Goal: Information Seeking & Learning: Check status

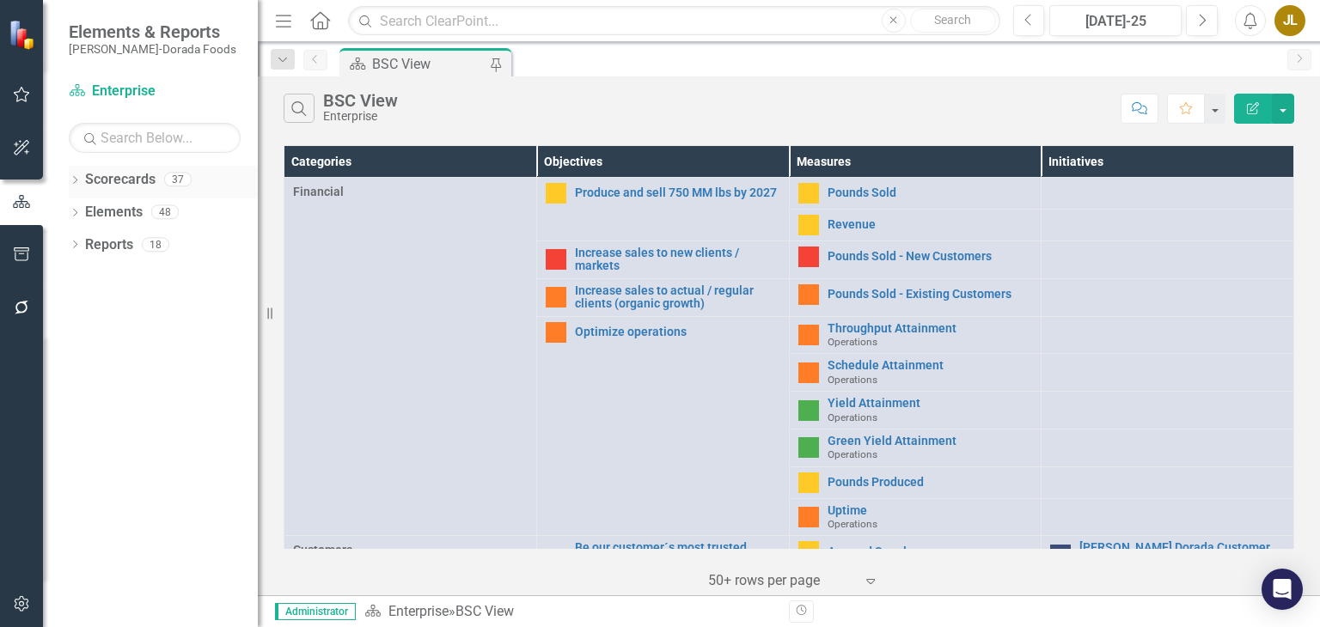
click at [74, 180] on icon "Dropdown" at bounding box center [75, 181] width 12 height 9
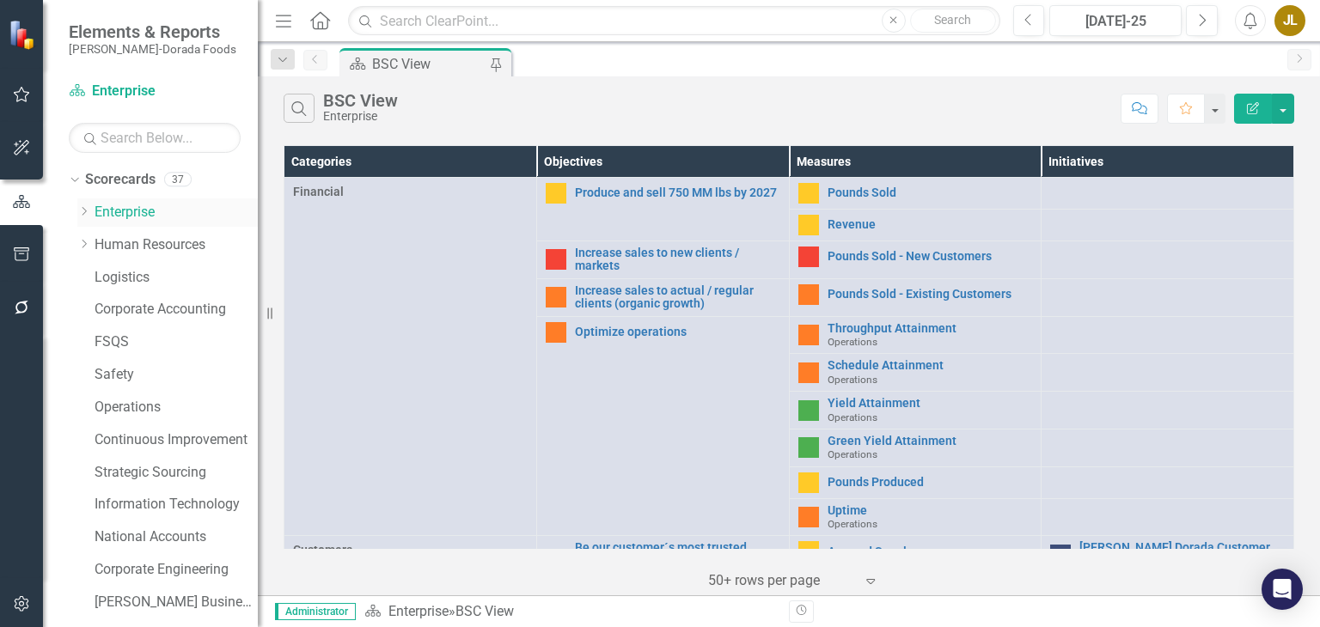
click at [85, 211] on icon "Dropdown" at bounding box center [83, 211] width 13 height 10
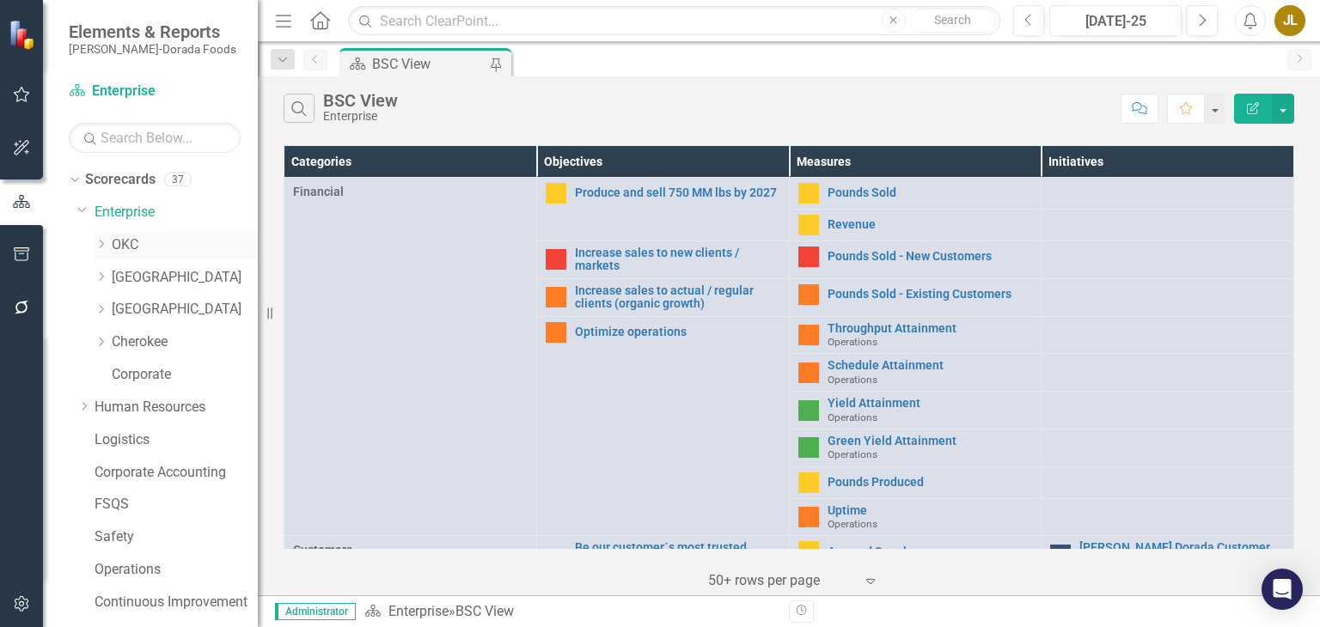
click at [115, 248] on link "OKC" at bounding box center [185, 245] width 146 height 20
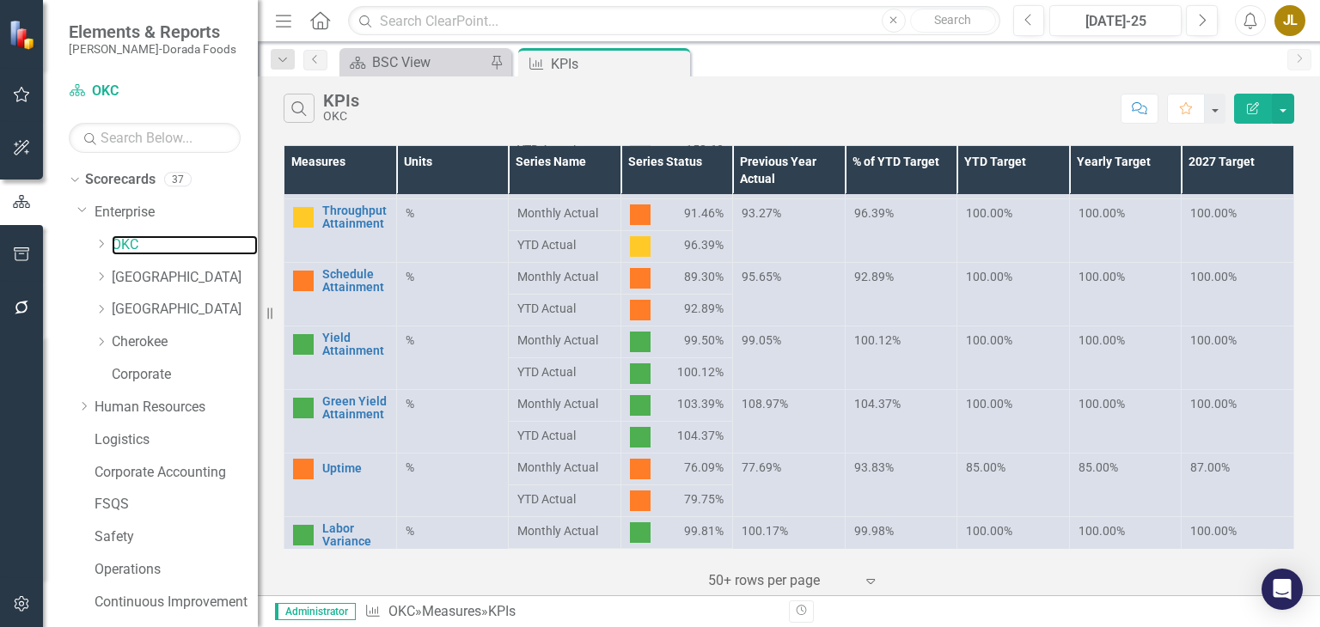
scroll to position [277, 0]
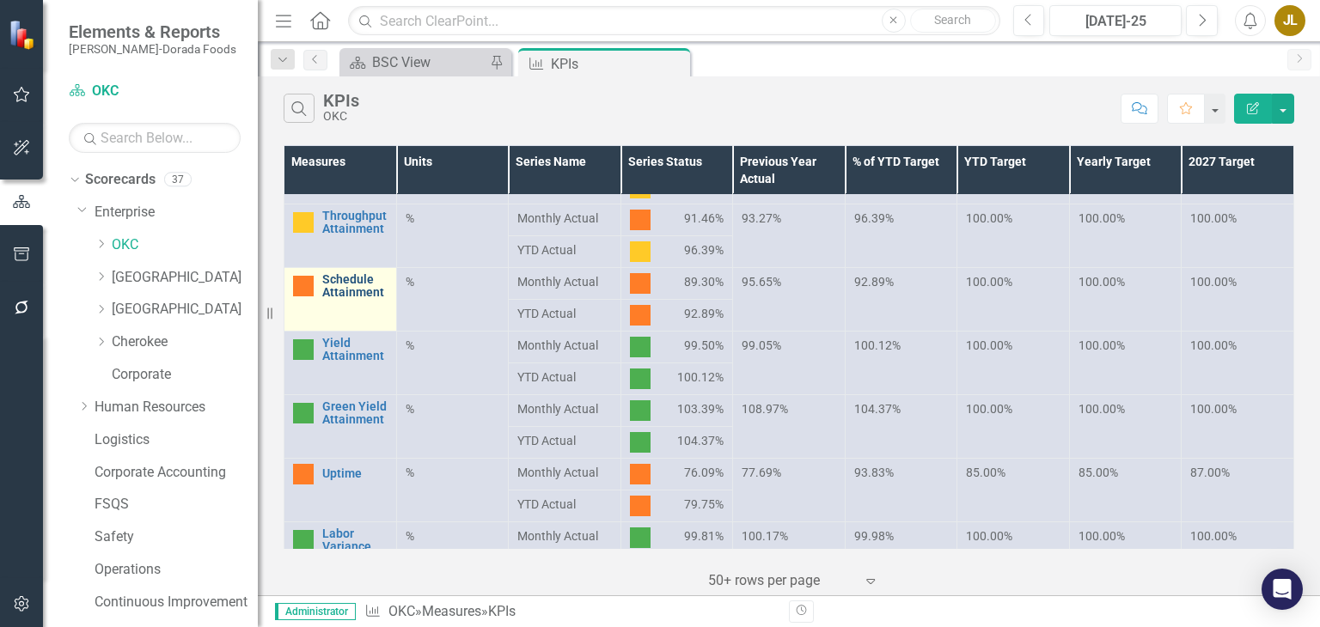
click at [354, 284] on link "Schedule Attainment" at bounding box center [354, 286] width 65 height 27
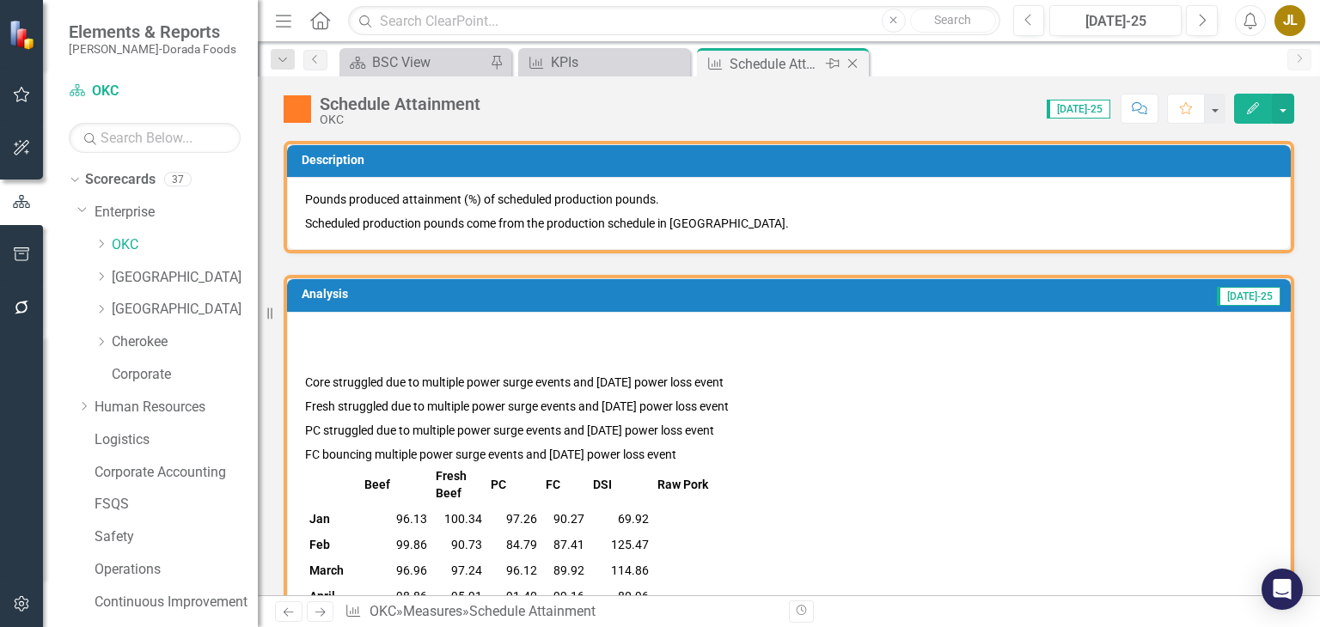
click at [853, 68] on icon "Close" at bounding box center [852, 64] width 17 height 14
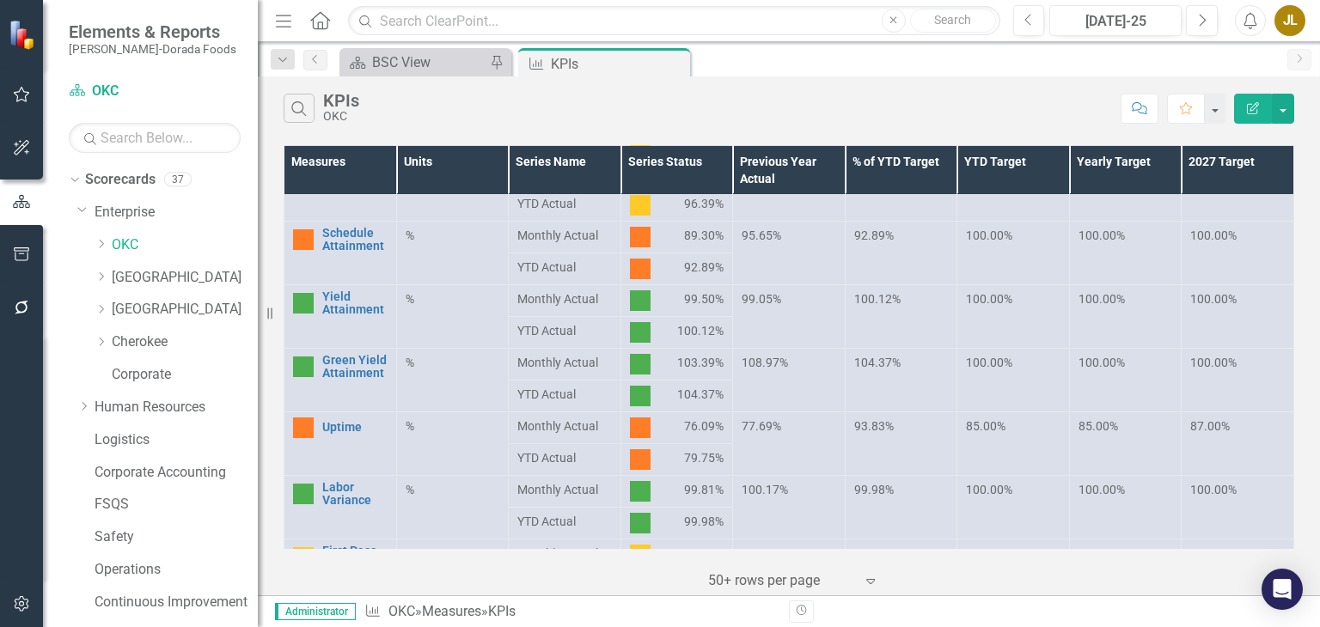
scroll to position [356, 0]
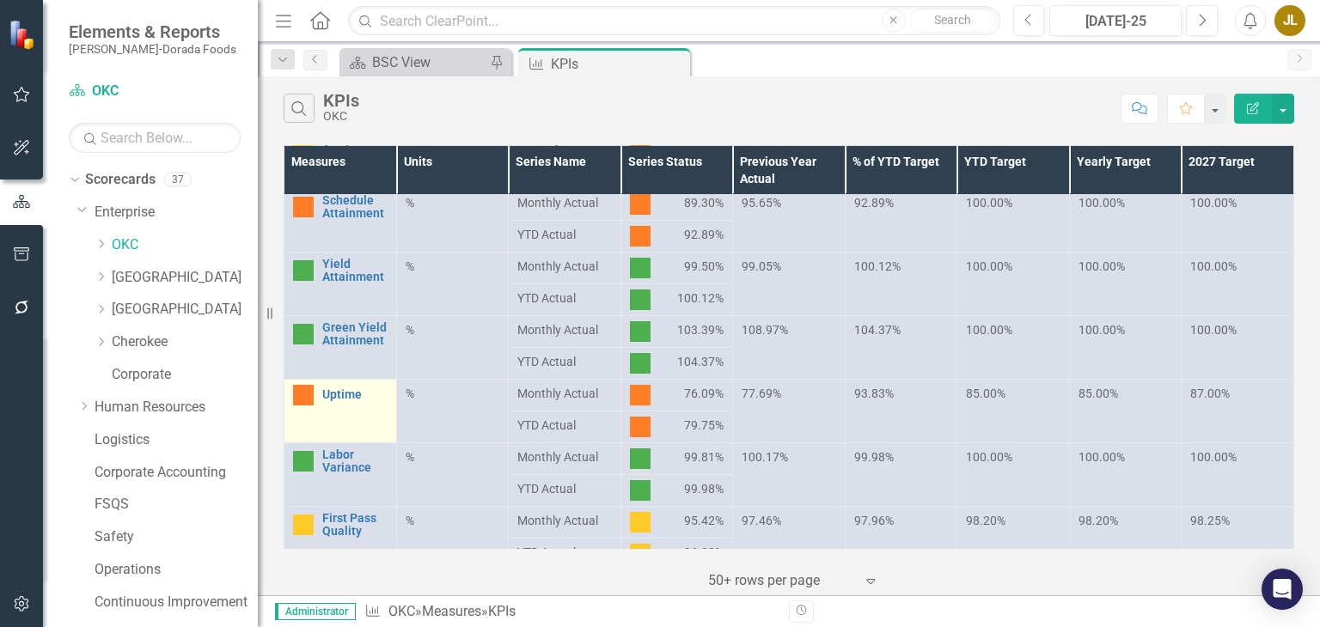
click at [352, 385] on div "Uptime" at bounding box center [340, 395] width 95 height 21
click at [344, 398] on link "Uptime" at bounding box center [354, 394] width 65 height 13
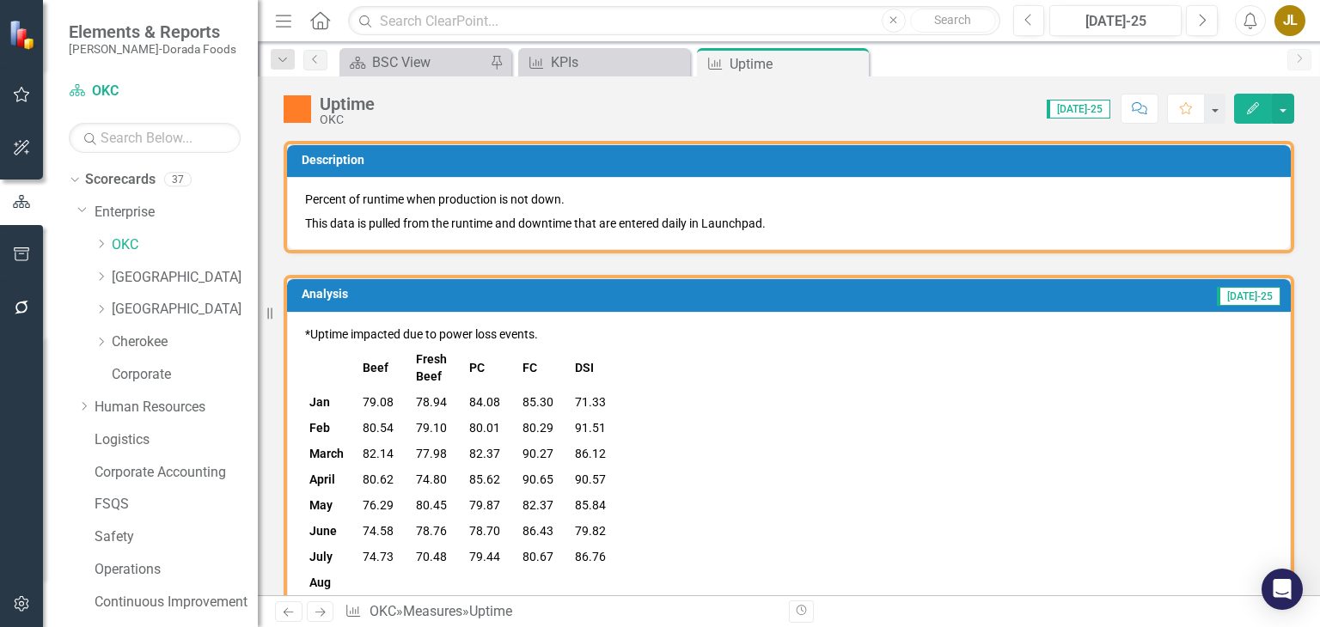
drag, startPoint x: 669, startPoint y: 434, endPoint x: 824, endPoint y: 586, distance: 216.9
click at [854, 65] on icon at bounding box center [852, 63] width 9 height 9
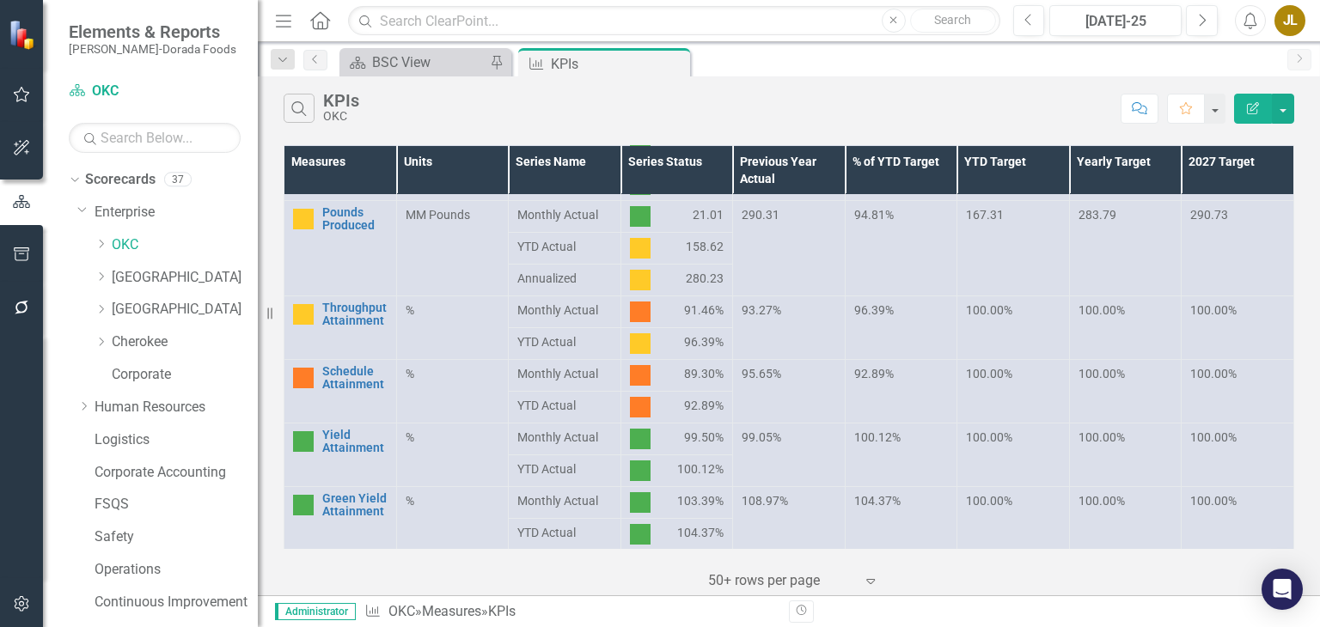
scroll to position [186, 0]
click at [792, 60] on div "Scorecard BSC View Pin Measure KPIs Pin Close" at bounding box center [807, 62] width 943 height 28
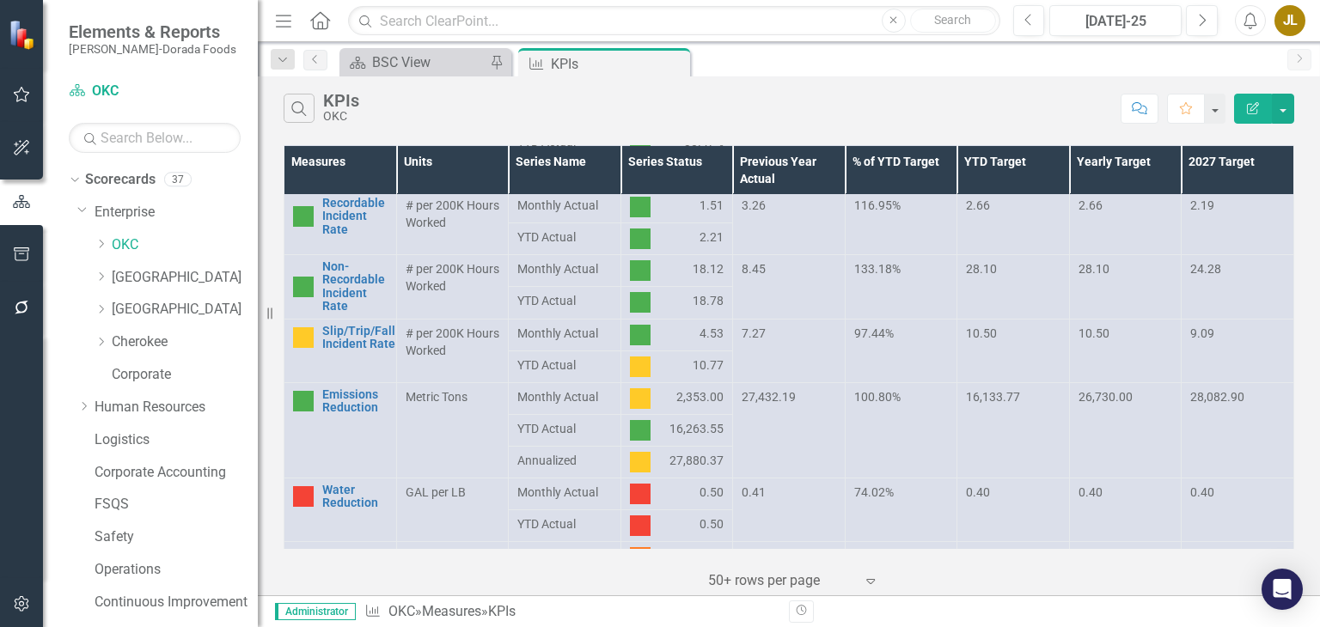
scroll to position [949, 0]
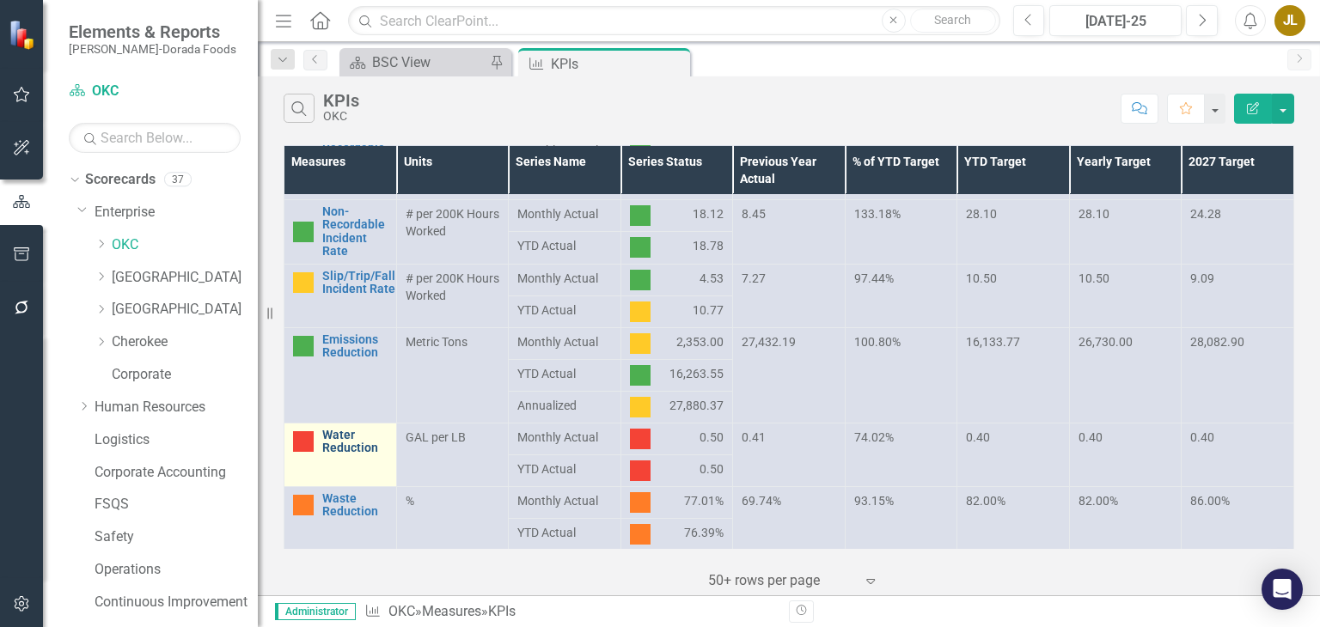
click at [340, 437] on link "Water Reduction" at bounding box center [354, 442] width 65 height 27
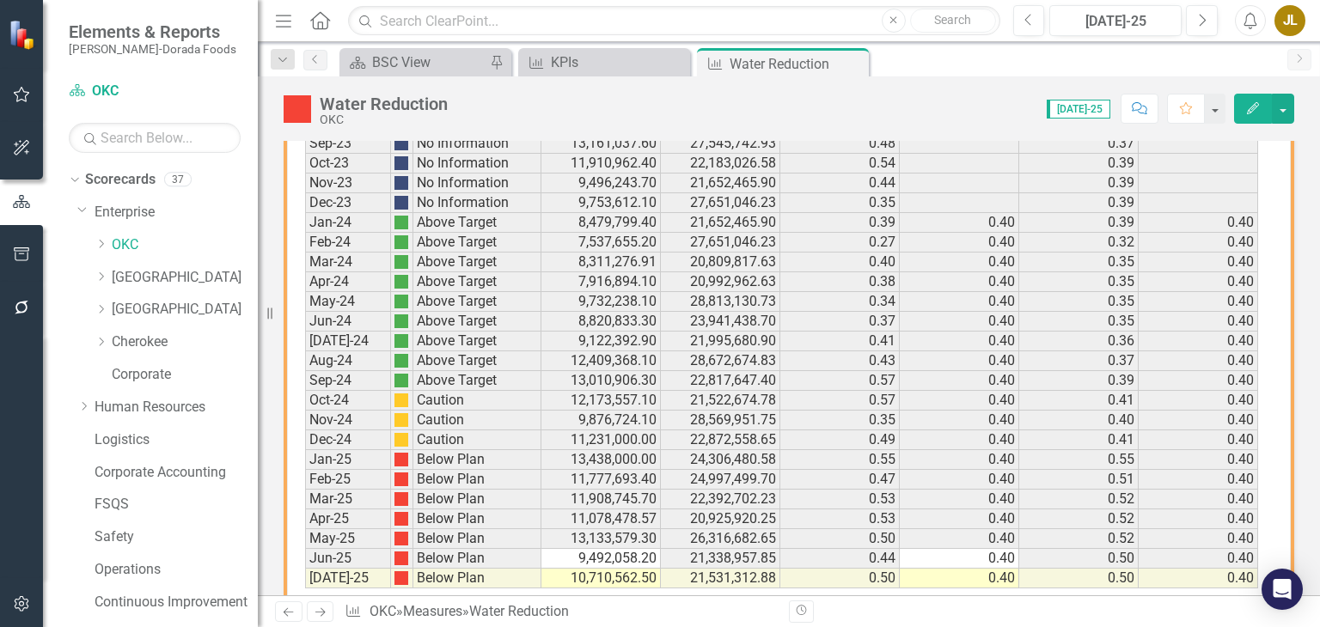
scroll to position [1233, 0]
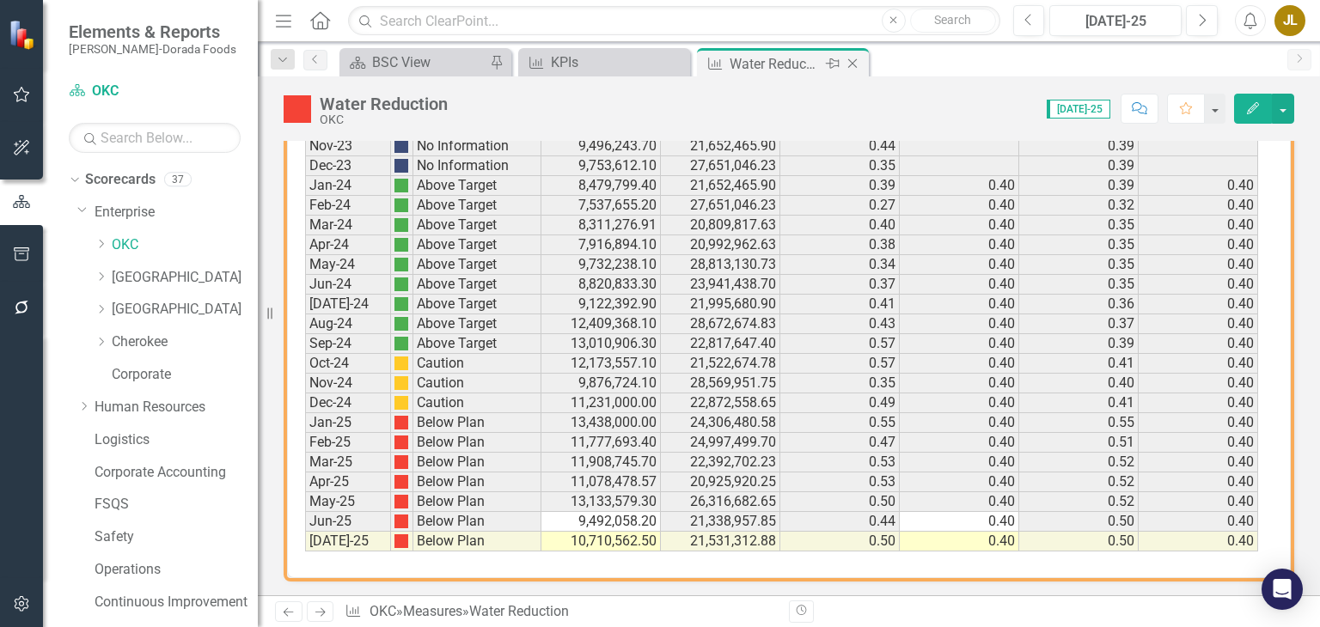
click at [856, 63] on icon "Close" at bounding box center [852, 64] width 17 height 14
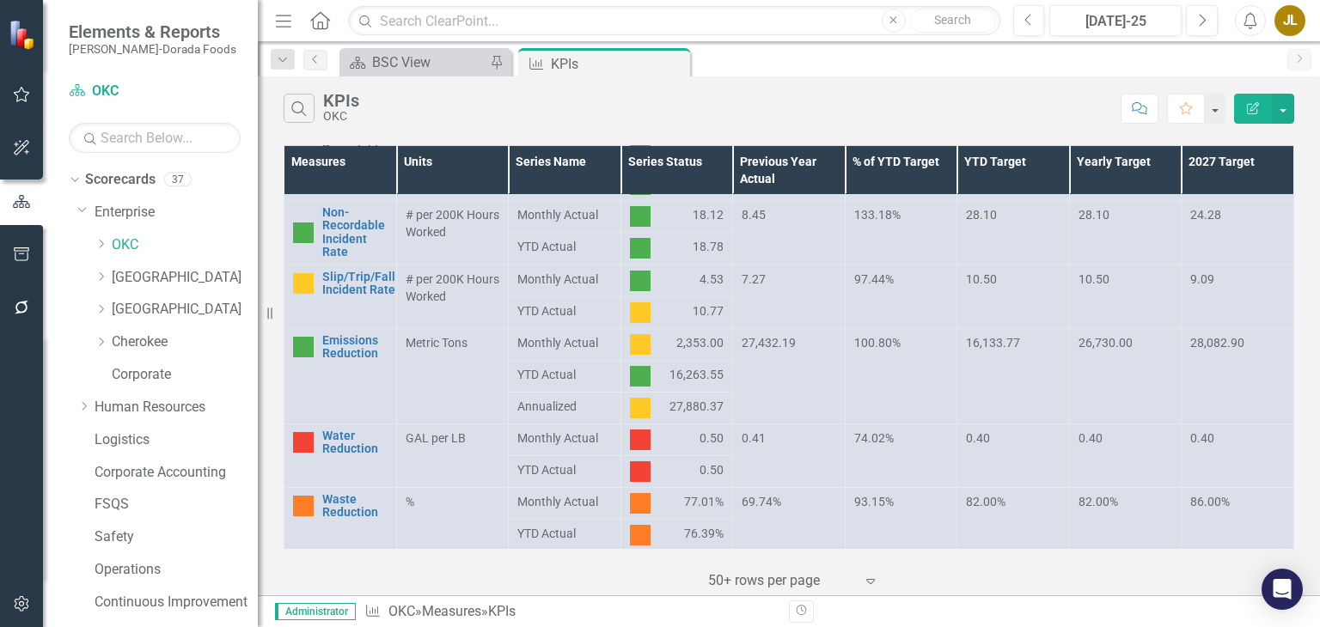
scroll to position [949, 0]
click at [333, 506] on link "Waste Reduction" at bounding box center [354, 505] width 65 height 27
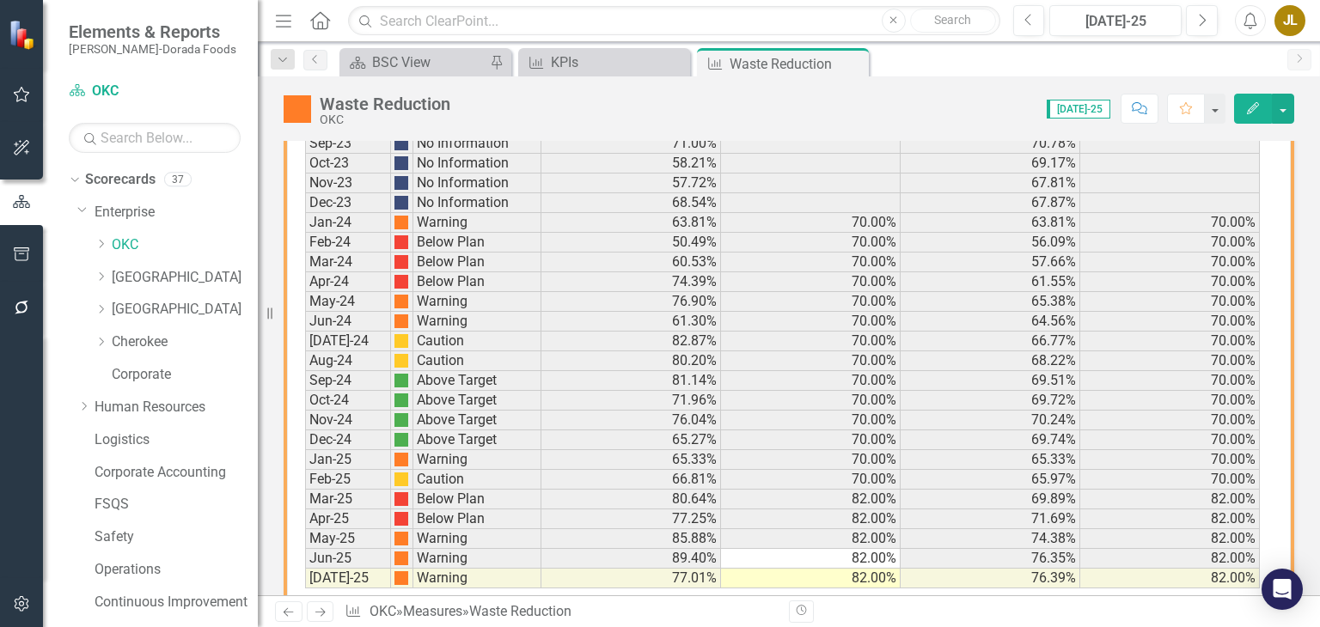
scroll to position [1233, 0]
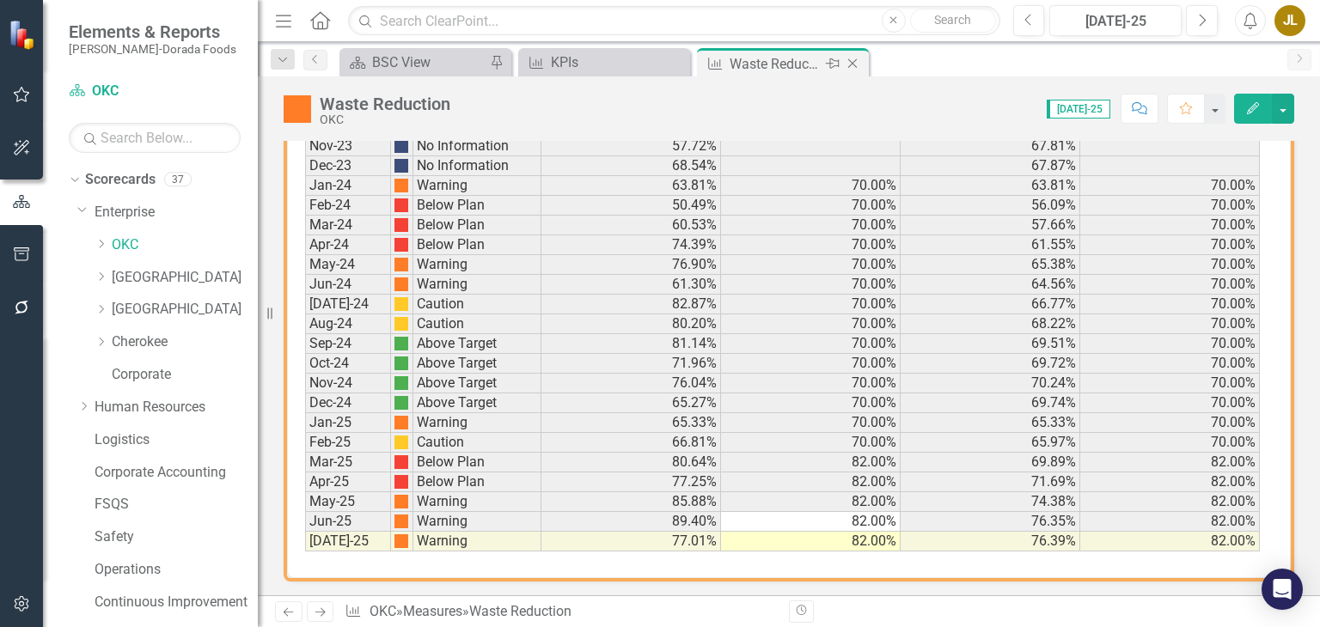
click at [853, 62] on icon at bounding box center [852, 63] width 9 height 9
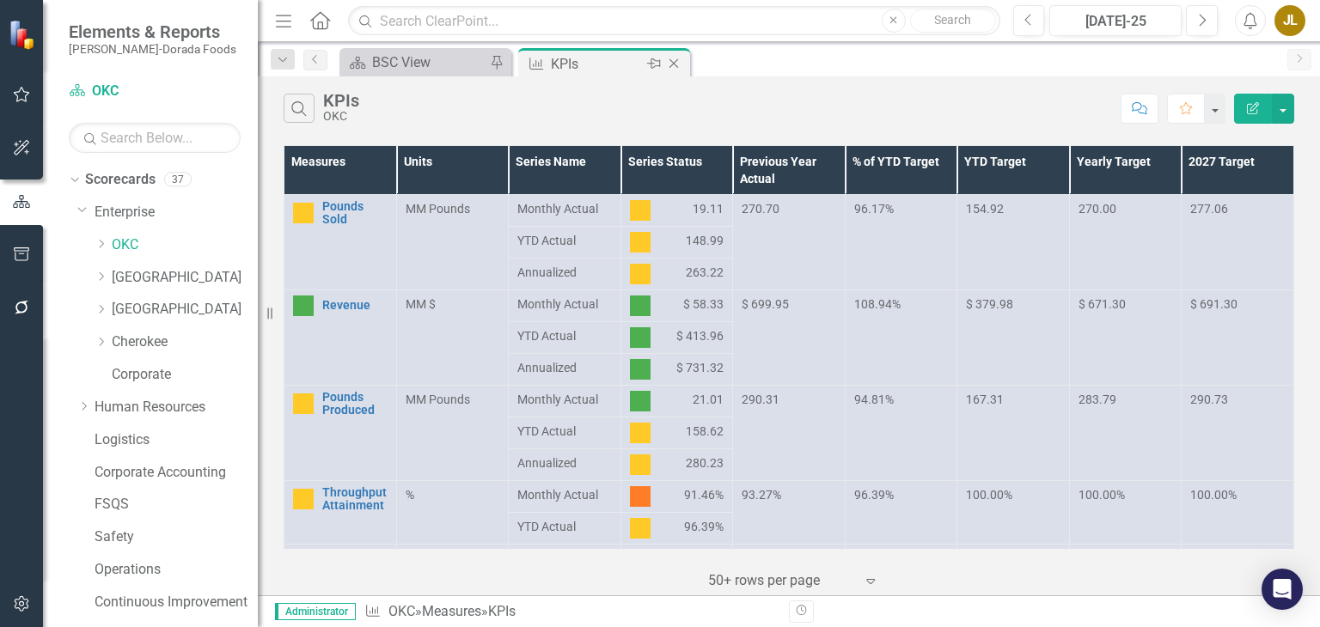
click at [677, 59] on icon at bounding box center [673, 63] width 9 height 9
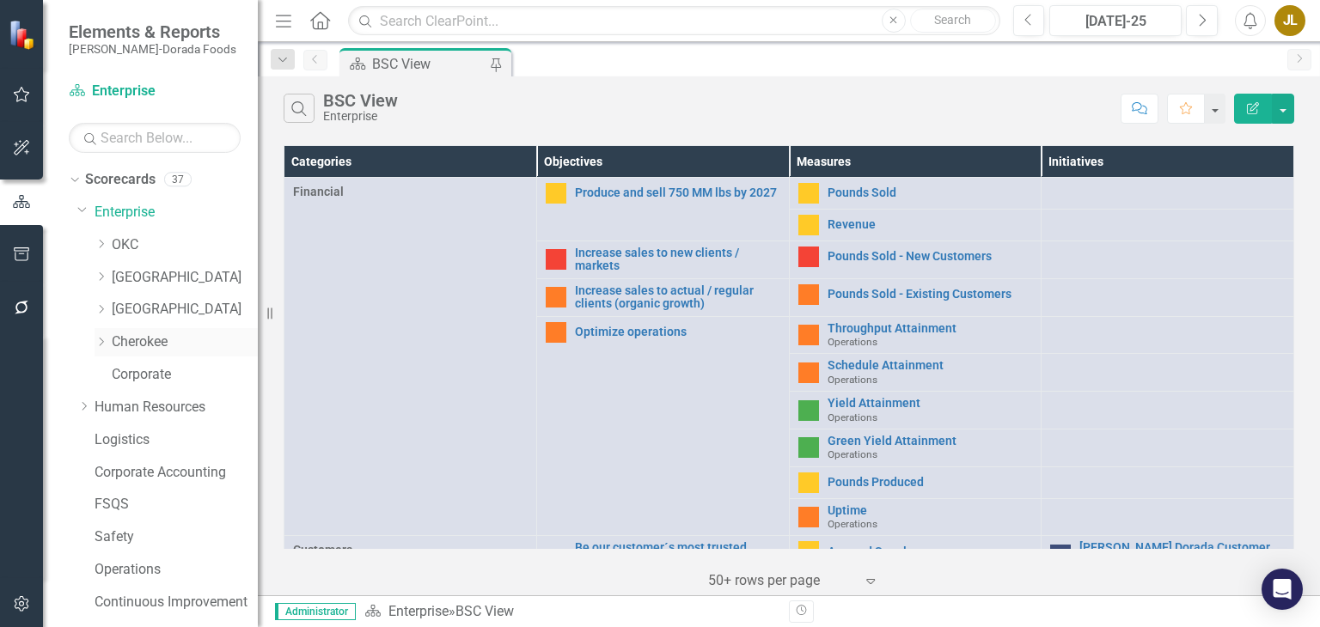
click at [151, 338] on link "Cherokee" at bounding box center [185, 343] width 146 height 20
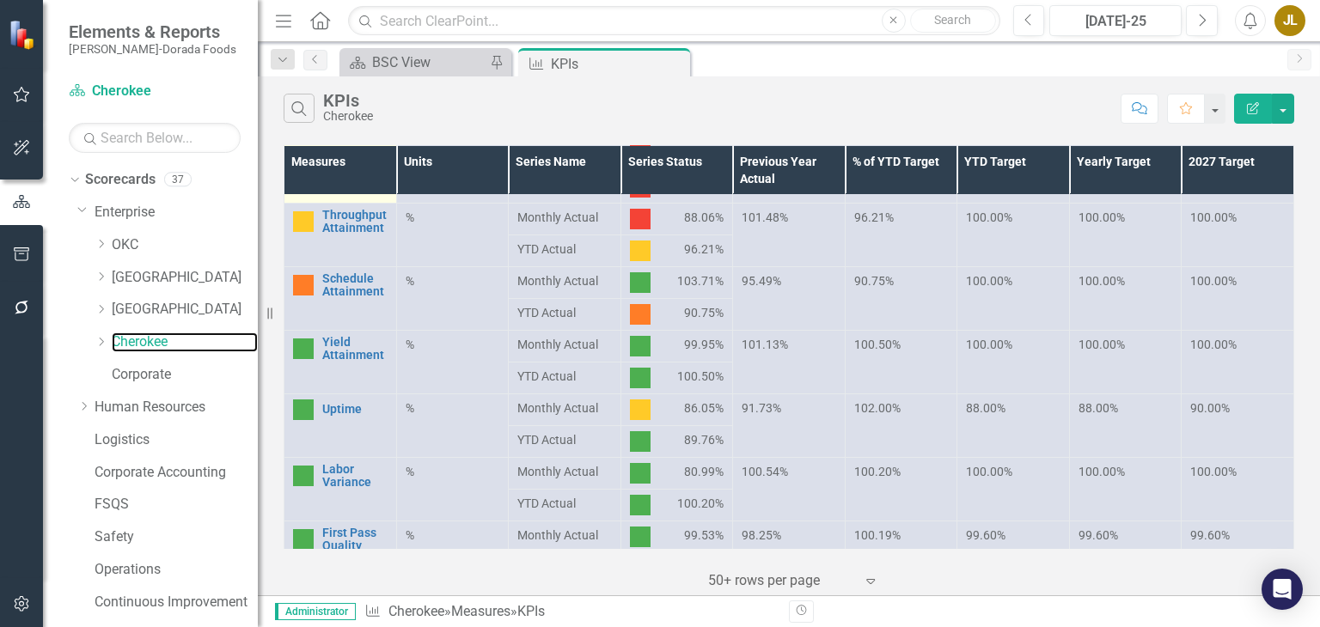
scroll to position [278, 0]
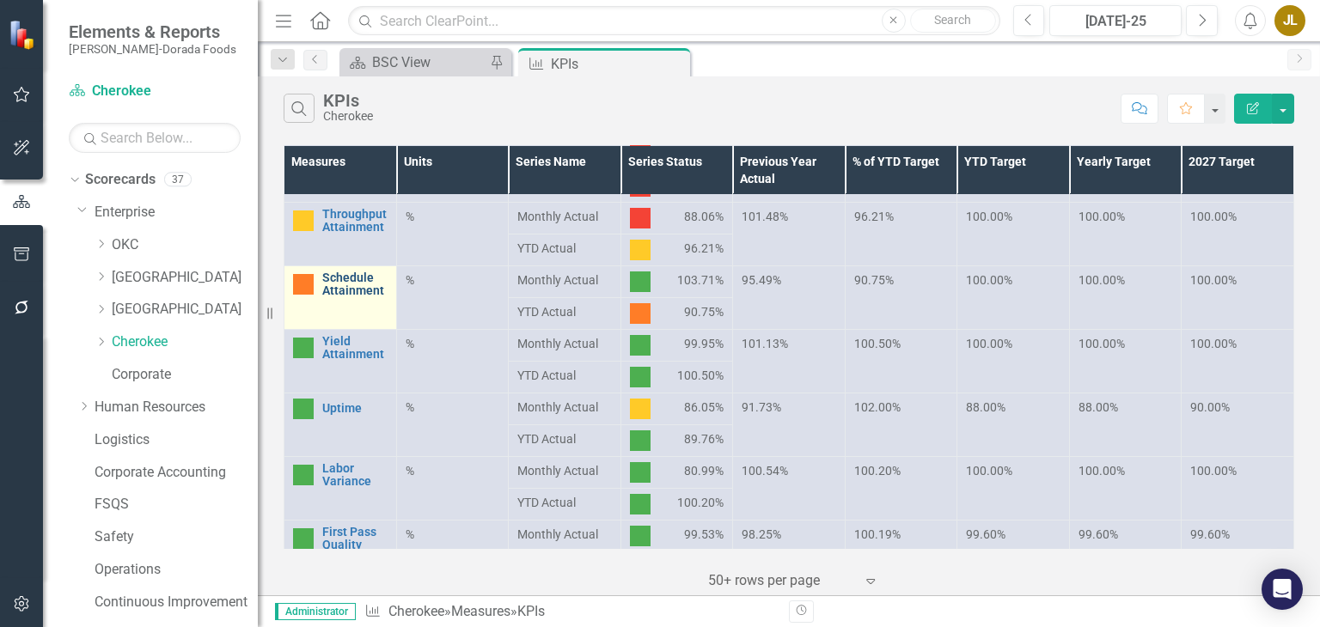
click at [351, 285] on link "Schedule Attainment" at bounding box center [354, 285] width 65 height 27
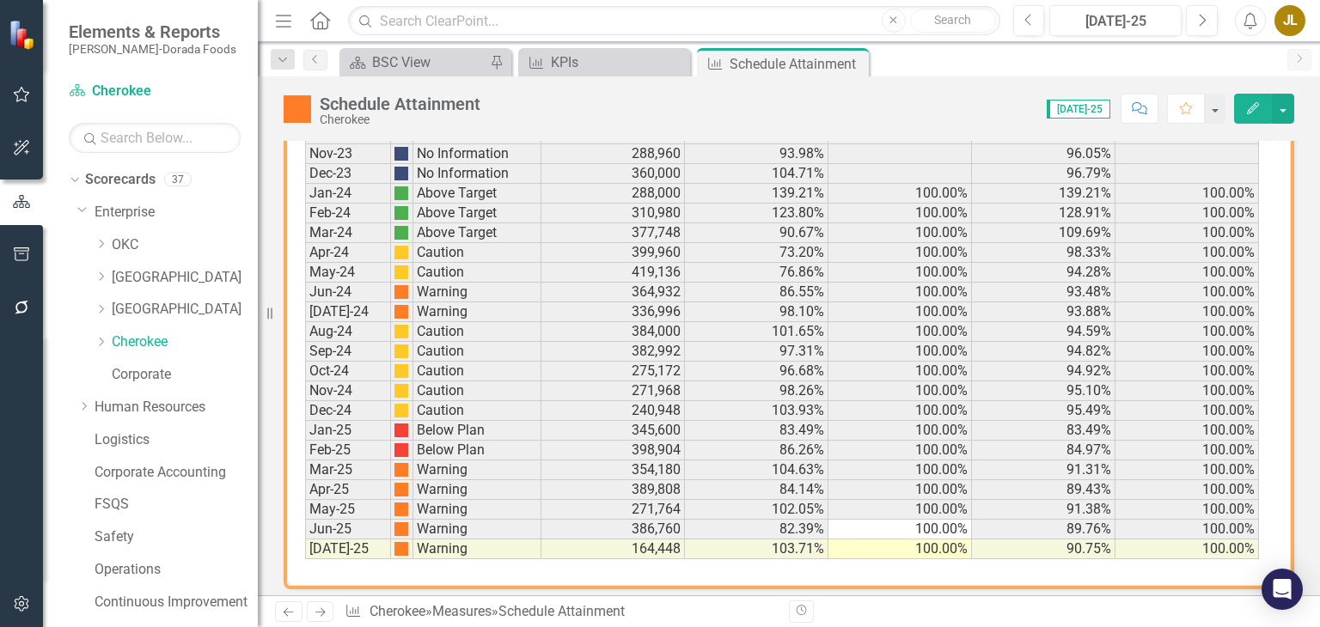
scroll to position [1232, 0]
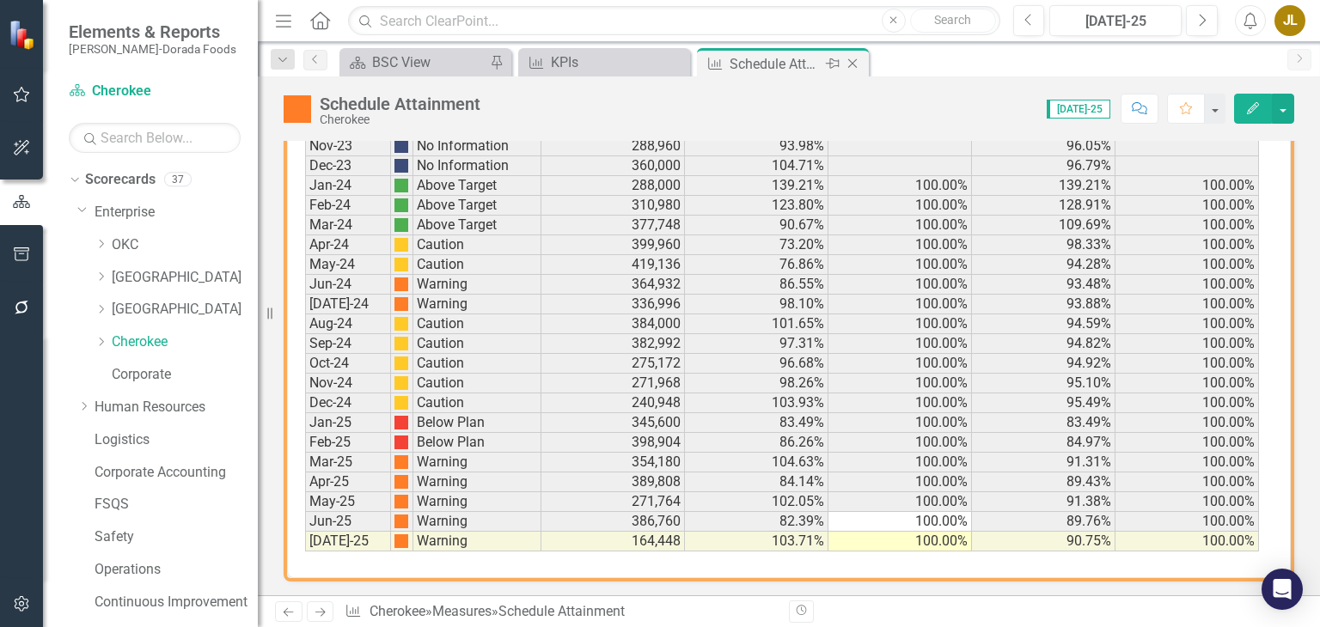
click at [853, 57] on icon "Close" at bounding box center [852, 64] width 17 height 14
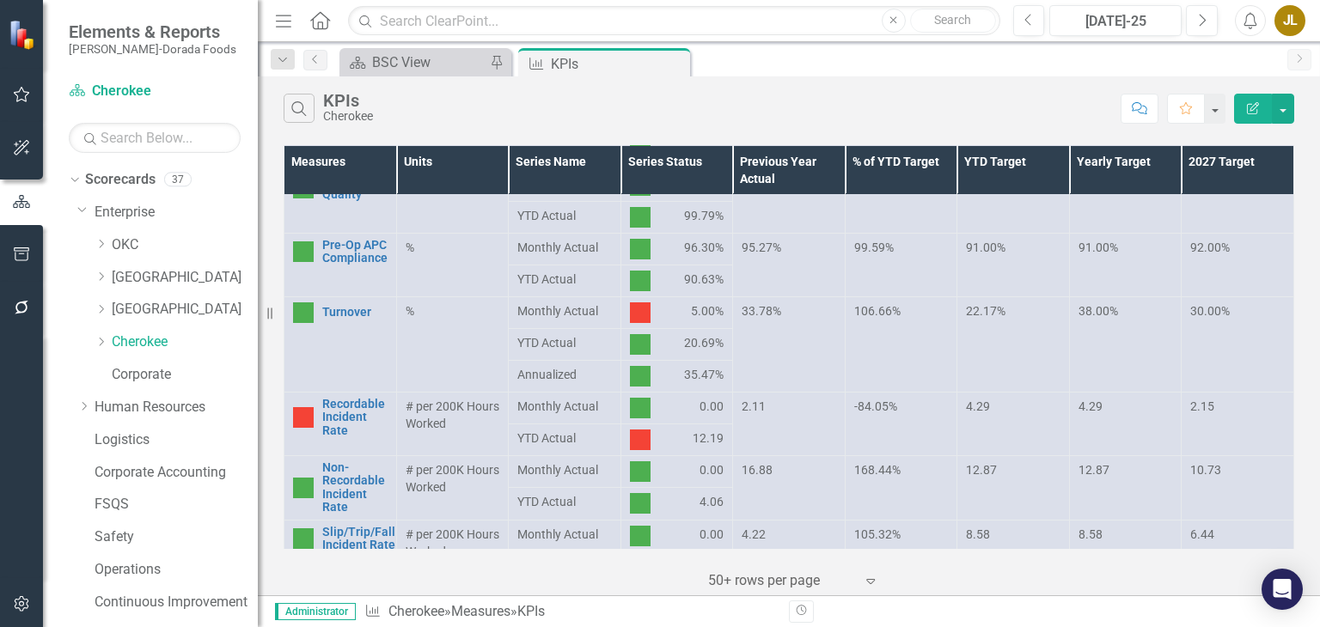
scroll to position [742, 0]
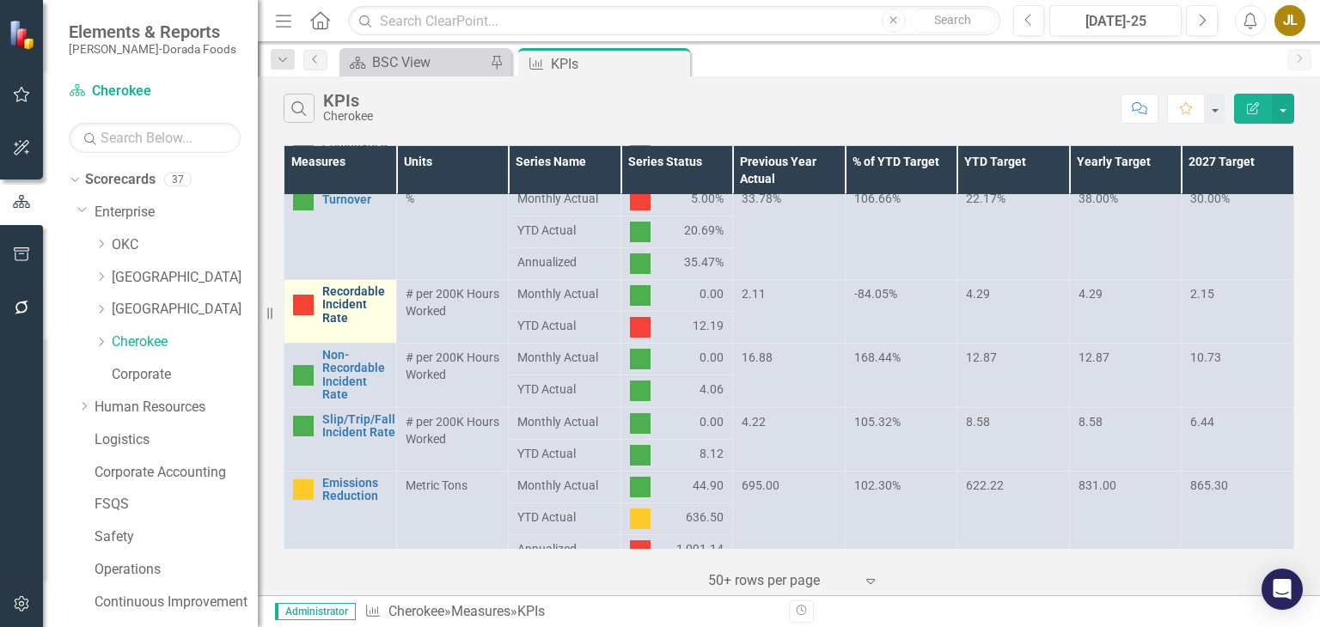
click at [345, 315] on link "Recordable Incident Rate" at bounding box center [354, 305] width 65 height 40
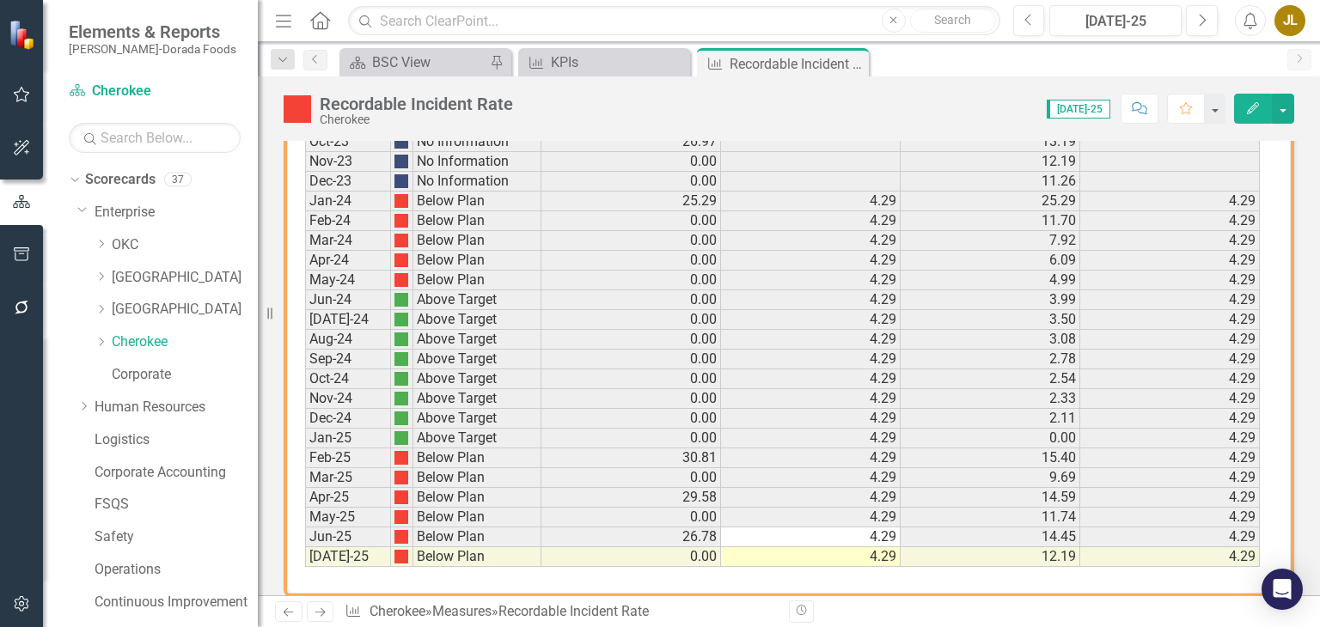
scroll to position [1237, 0]
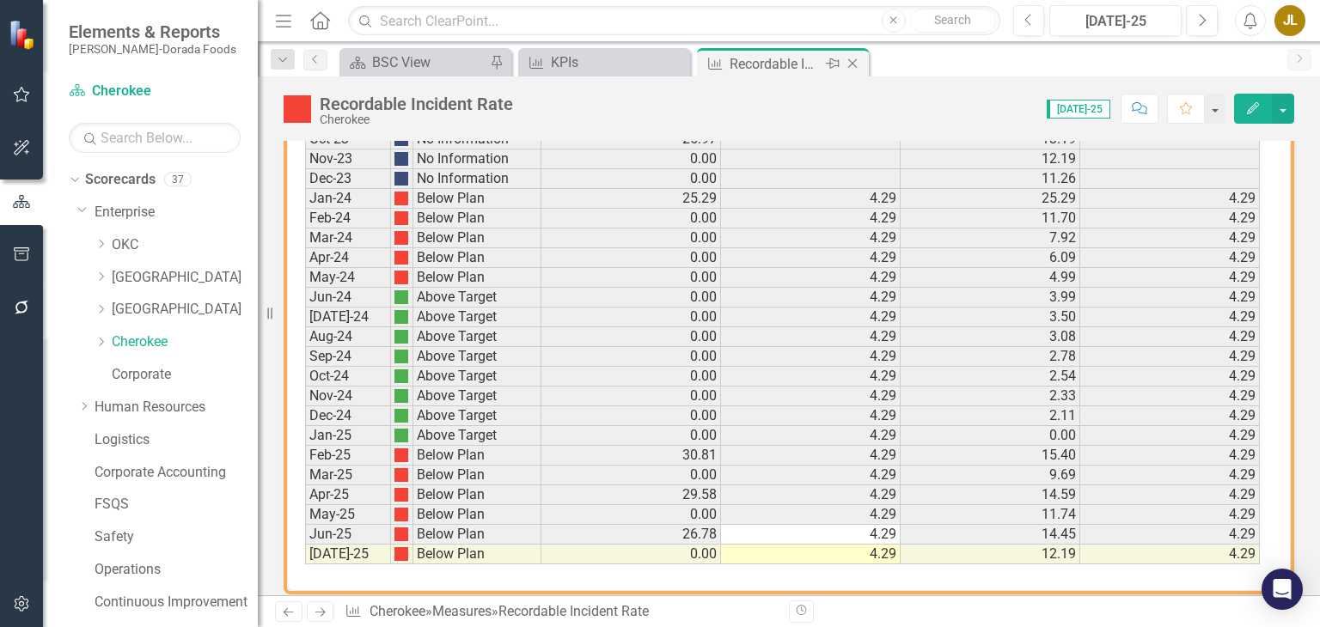
click at [850, 63] on icon "Close" at bounding box center [852, 64] width 17 height 14
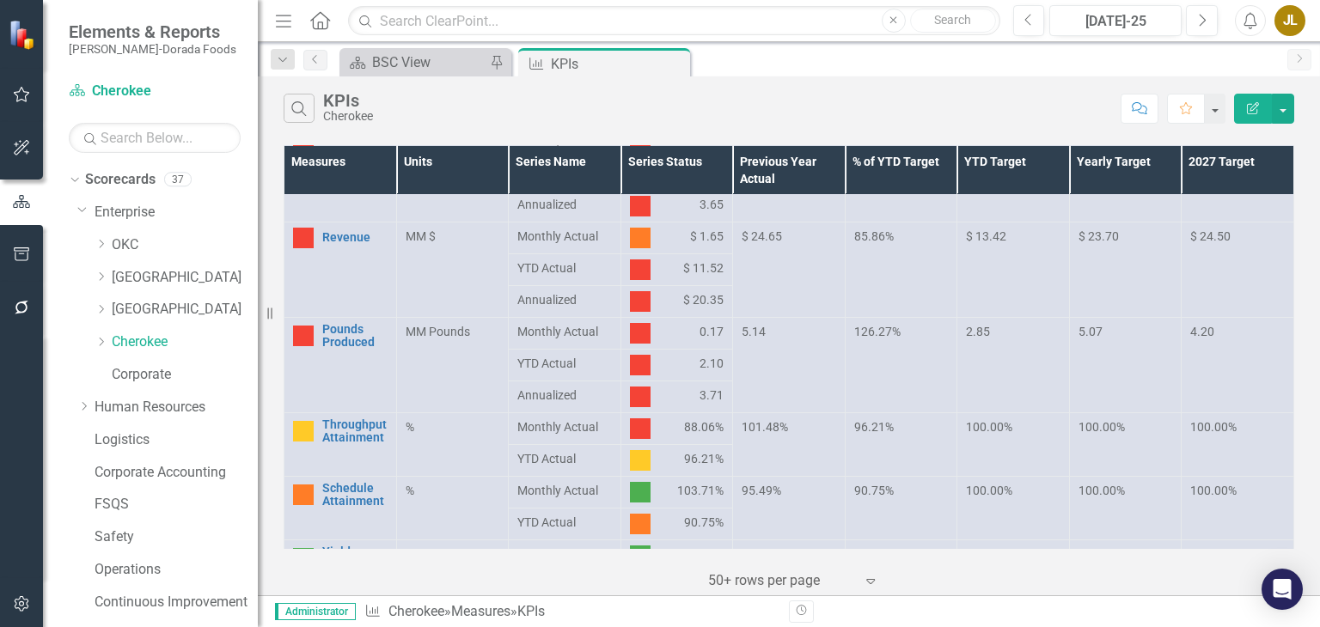
scroll to position [67, 0]
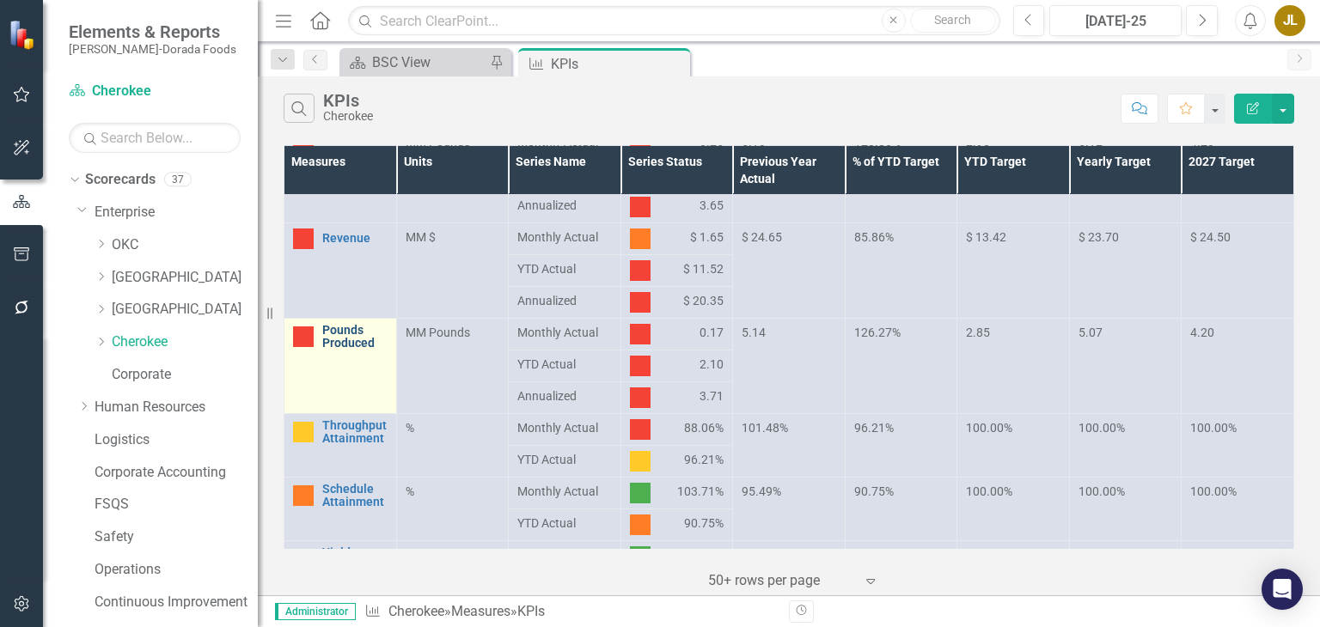
click at [354, 329] on link "Pounds Produced" at bounding box center [354, 337] width 65 height 27
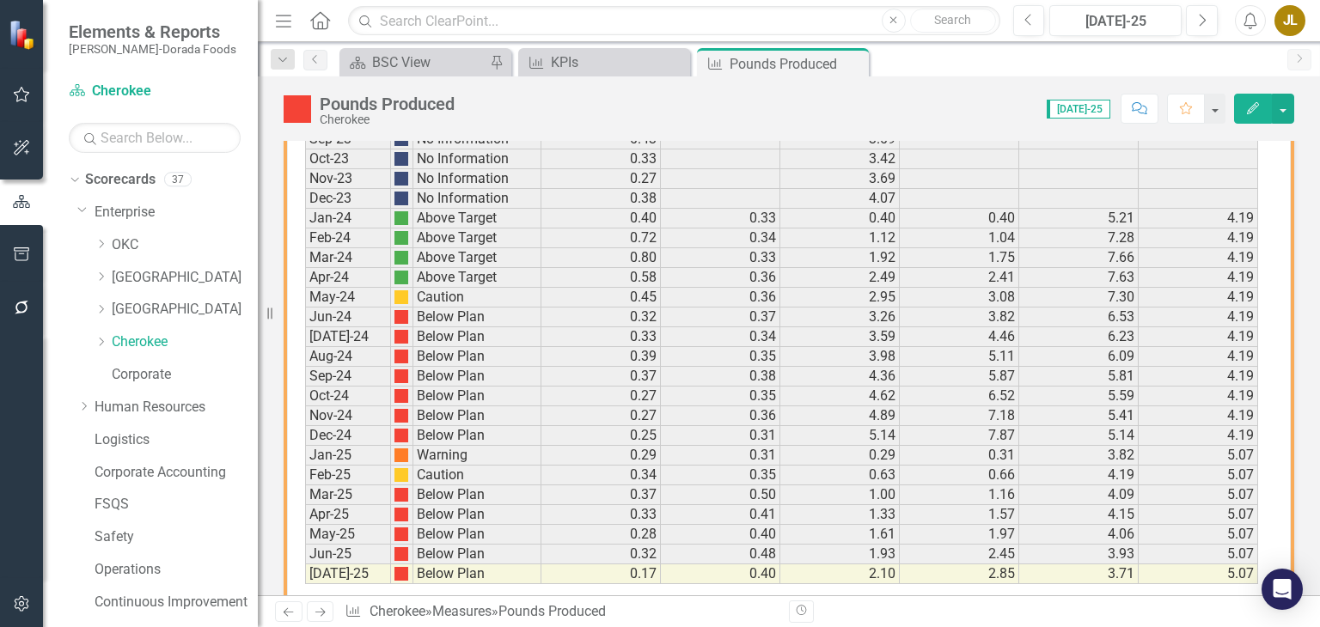
scroll to position [1208, 0]
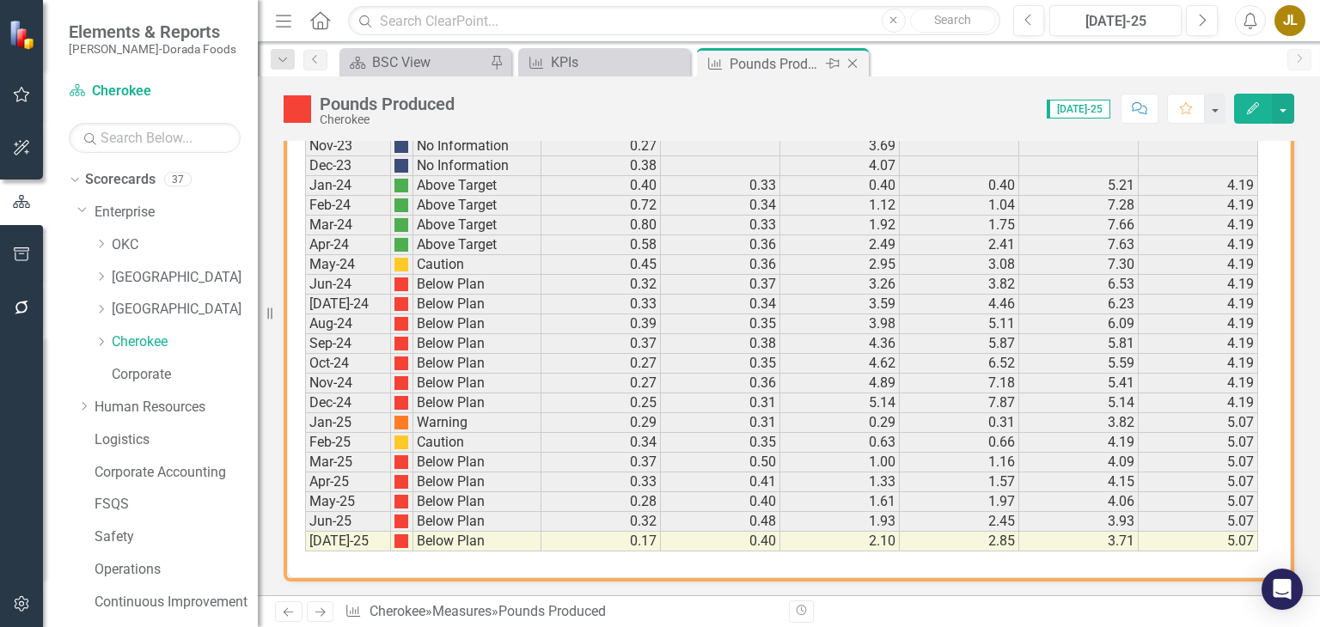
click at [853, 60] on icon "Close" at bounding box center [852, 64] width 17 height 14
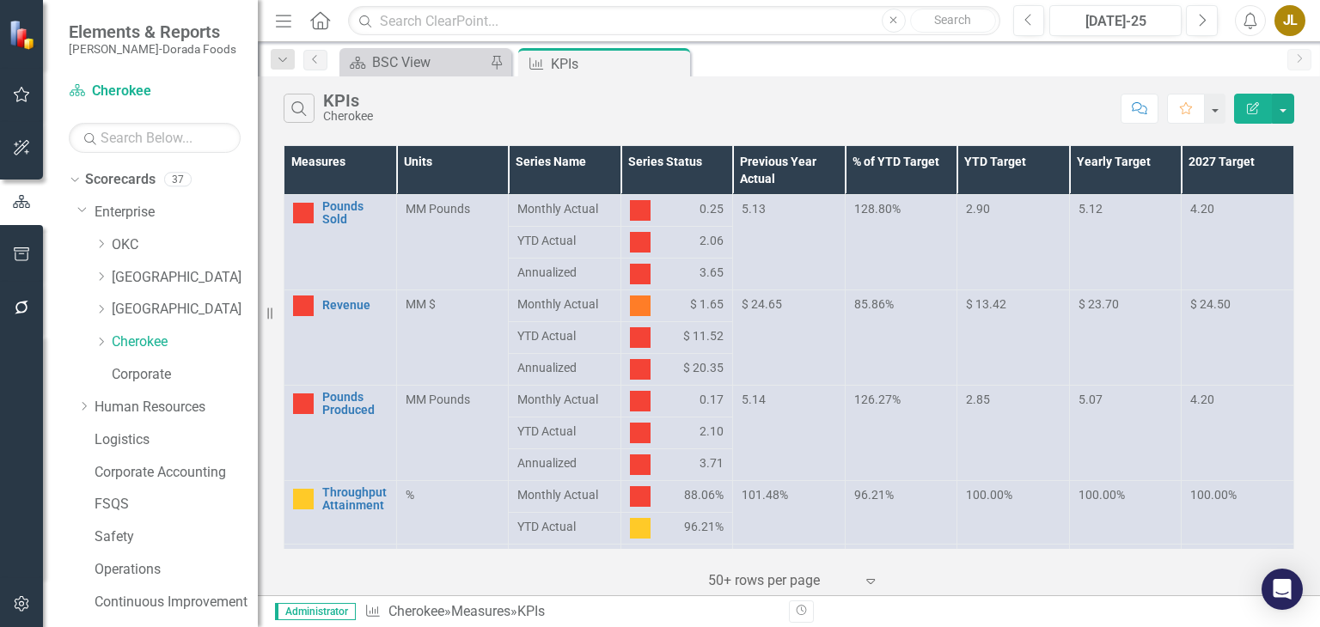
click at [807, 66] on div "Scorecard BSC View Pin Measure KPIs Pin Close" at bounding box center [807, 62] width 943 height 28
click at [675, 65] on icon "Close" at bounding box center [673, 64] width 17 height 14
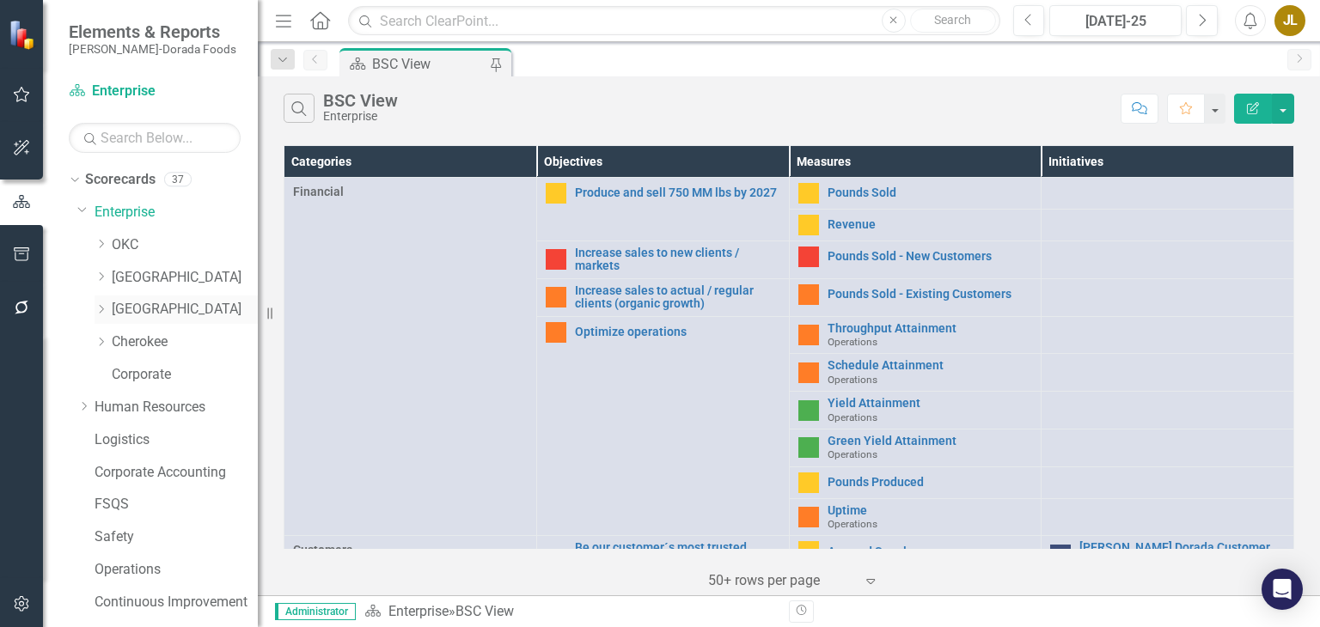
click at [157, 307] on link "[GEOGRAPHIC_DATA]" at bounding box center [185, 310] width 146 height 20
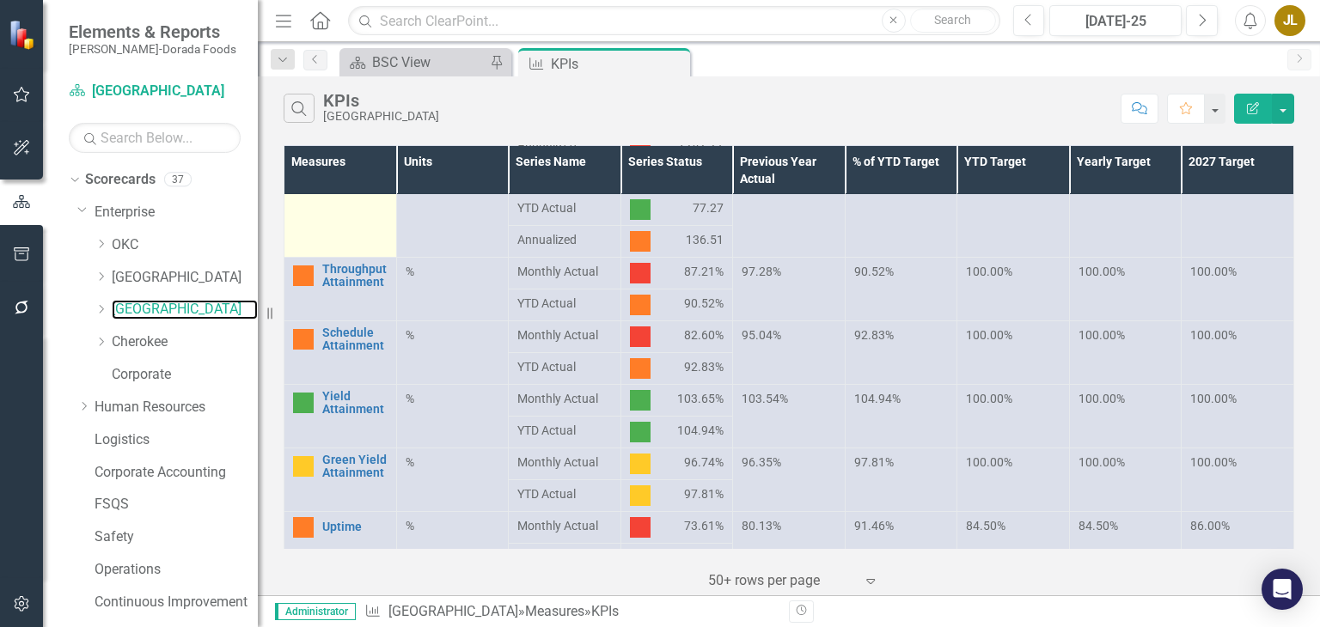
scroll to position [223, 0]
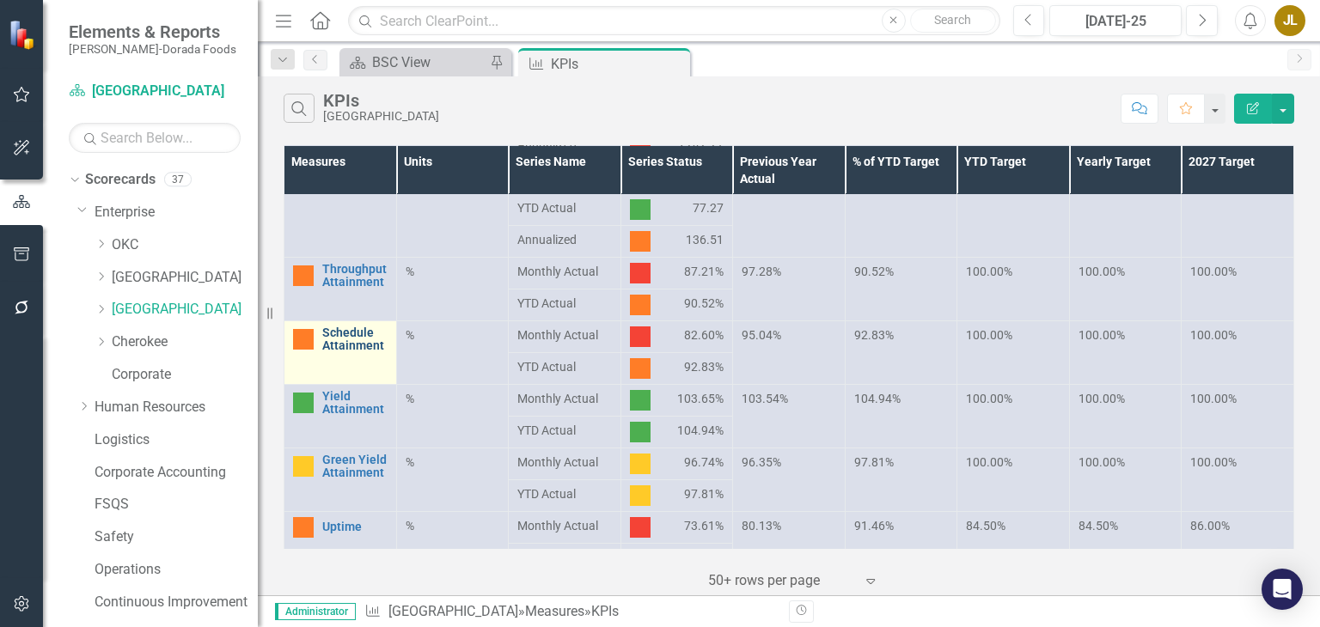
click at [349, 348] on link "Schedule Attainment" at bounding box center [354, 340] width 65 height 27
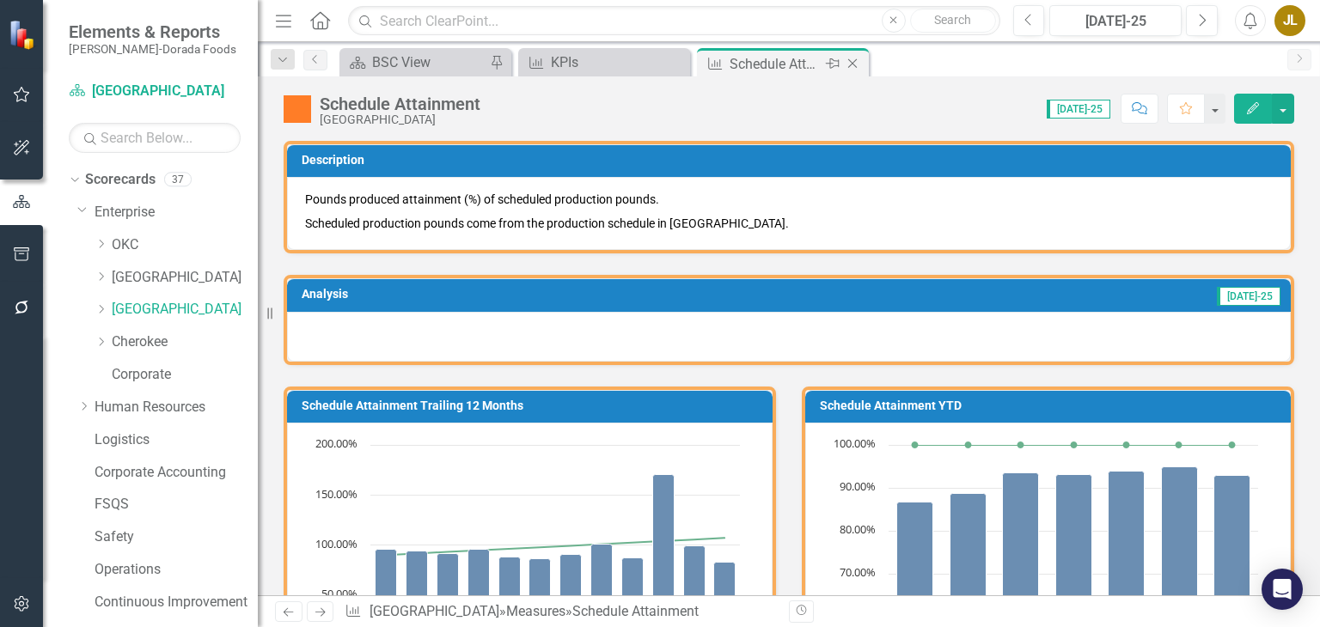
click at [849, 63] on icon "Close" at bounding box center [852, 64] width 17 height 14
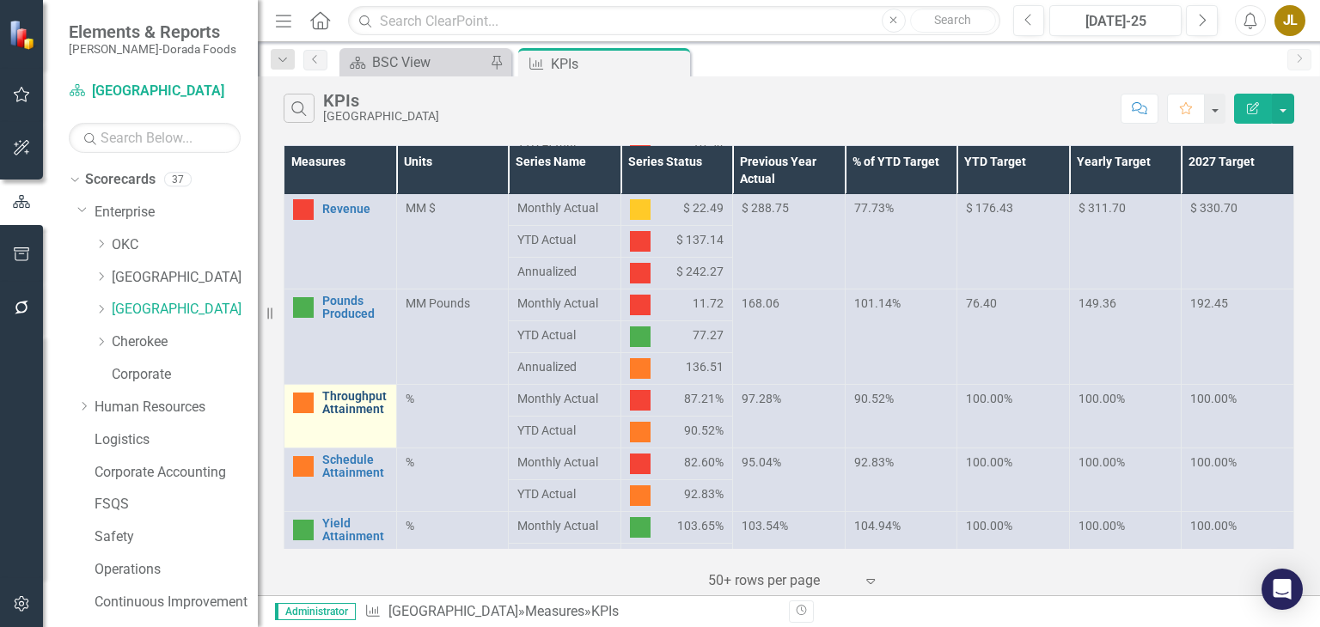
scroll to position [120, 0]
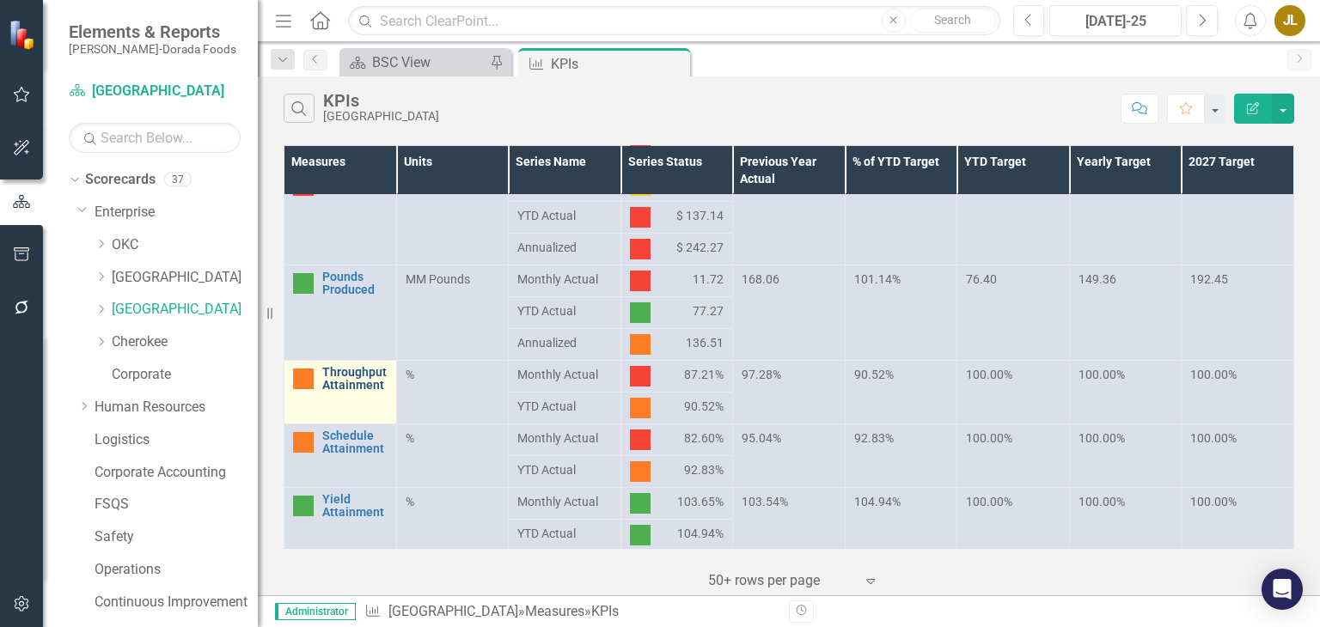
click at [356, 382] on link "Throughput Attainment" at bounding box center [354, 379] width 65 height 27
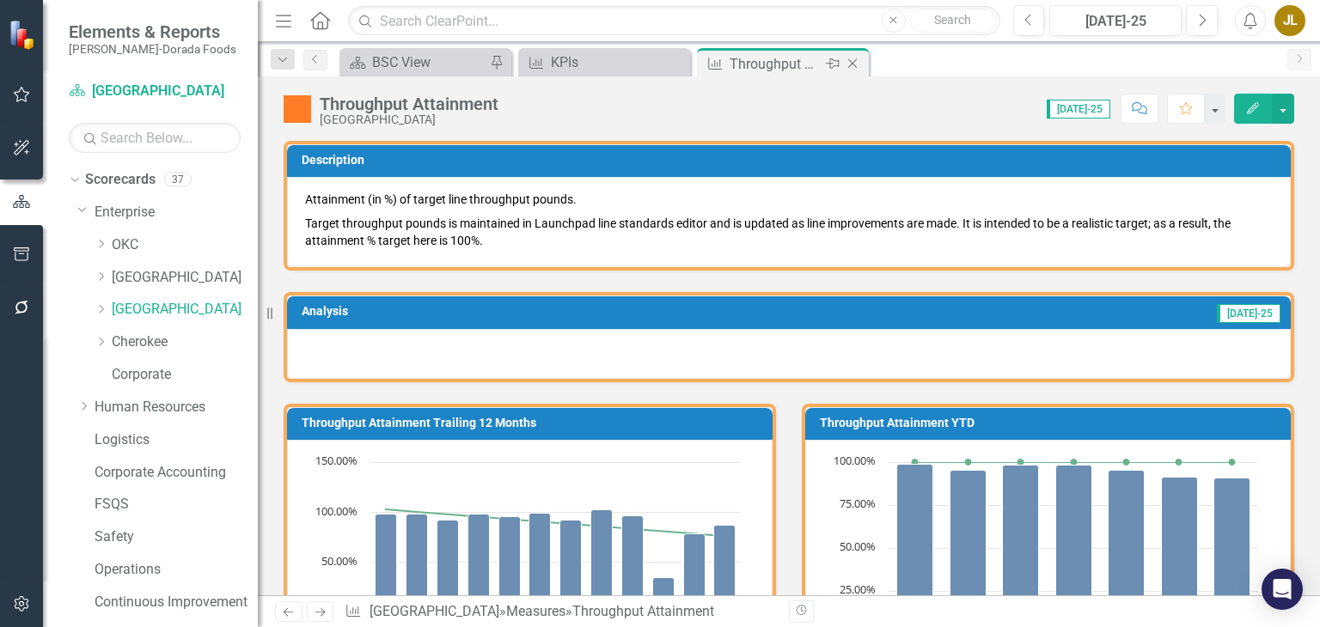
click at [853, 60] on icon "Close" at bounding box center [852, 64] width 17 height 14
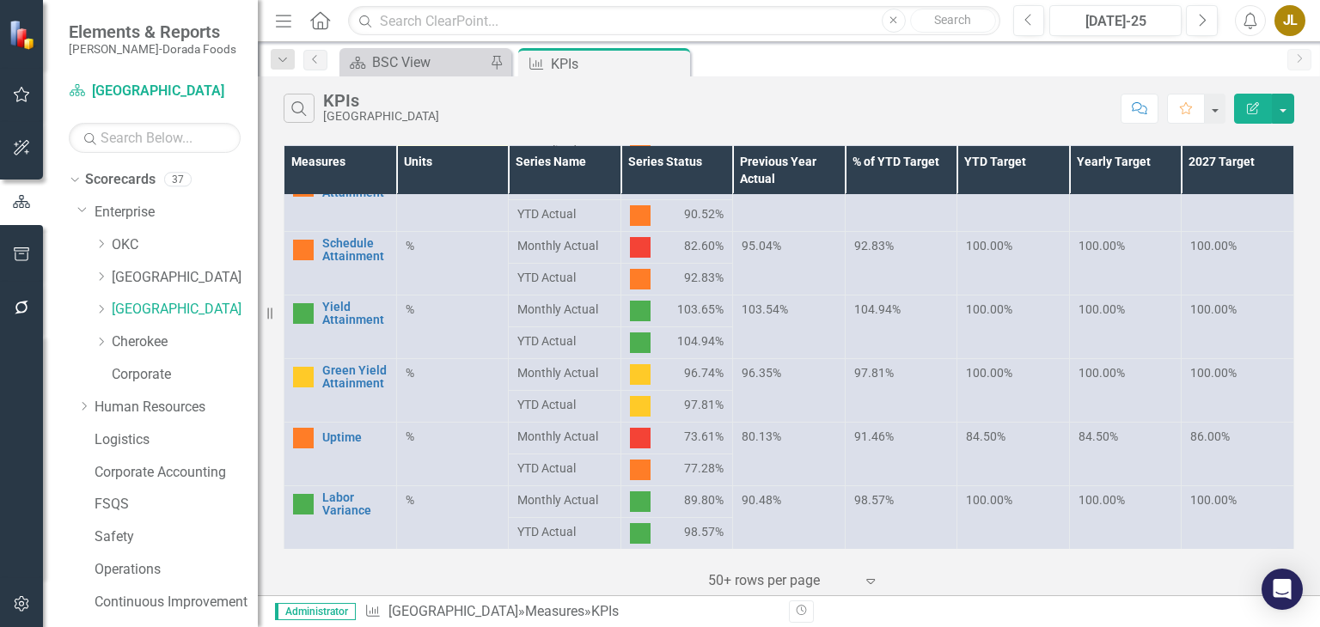
scroll to position [364, 0]
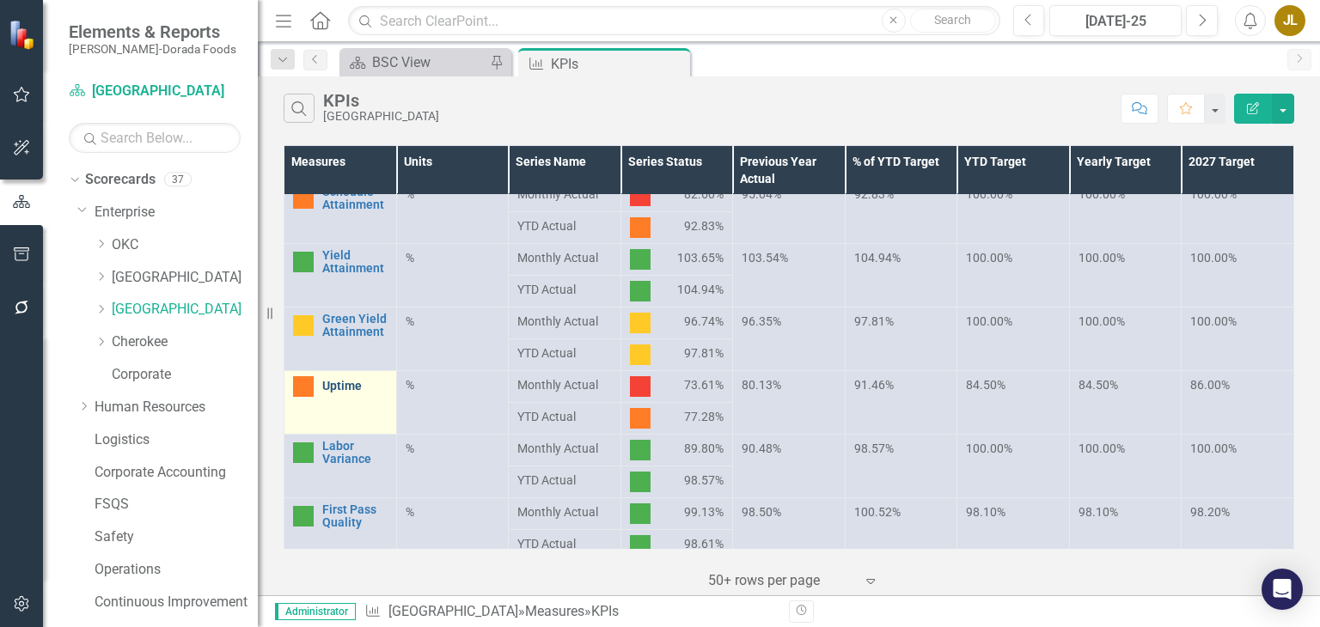
click at [337, 384] on link "Uptime" at bounding box center [354, 386] width 65 height 13
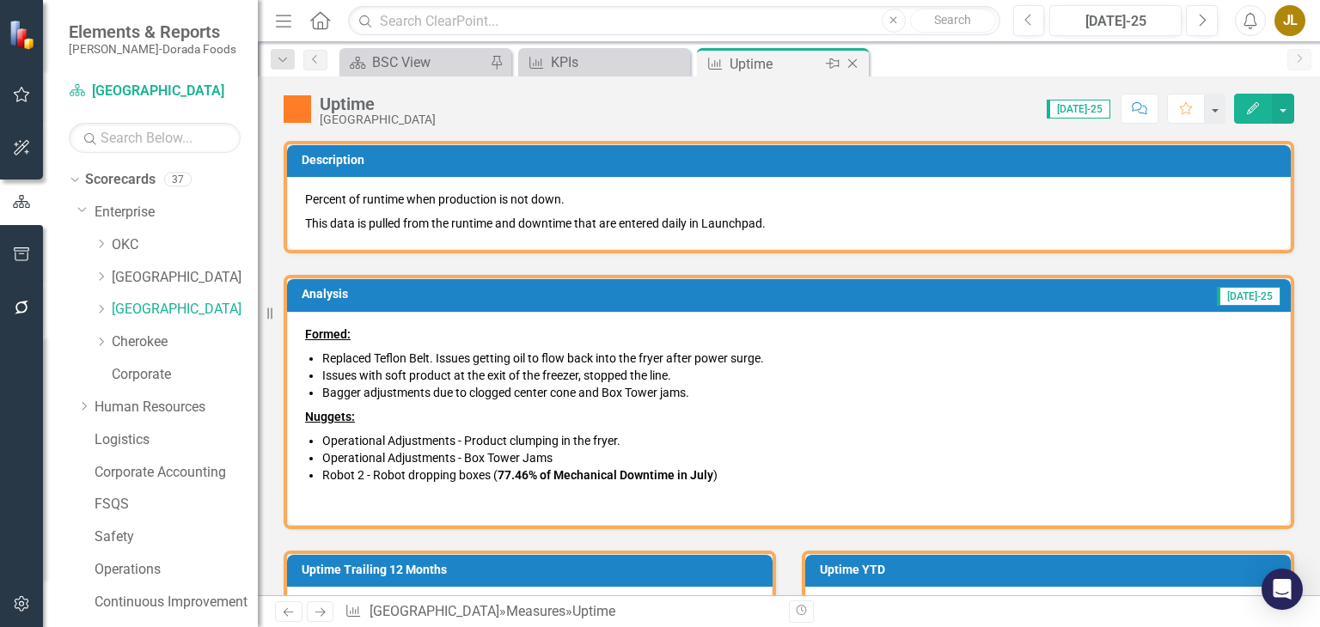
click at [850, 59] on icon "Close" at bounding box center [852, 64] width 17 height 14
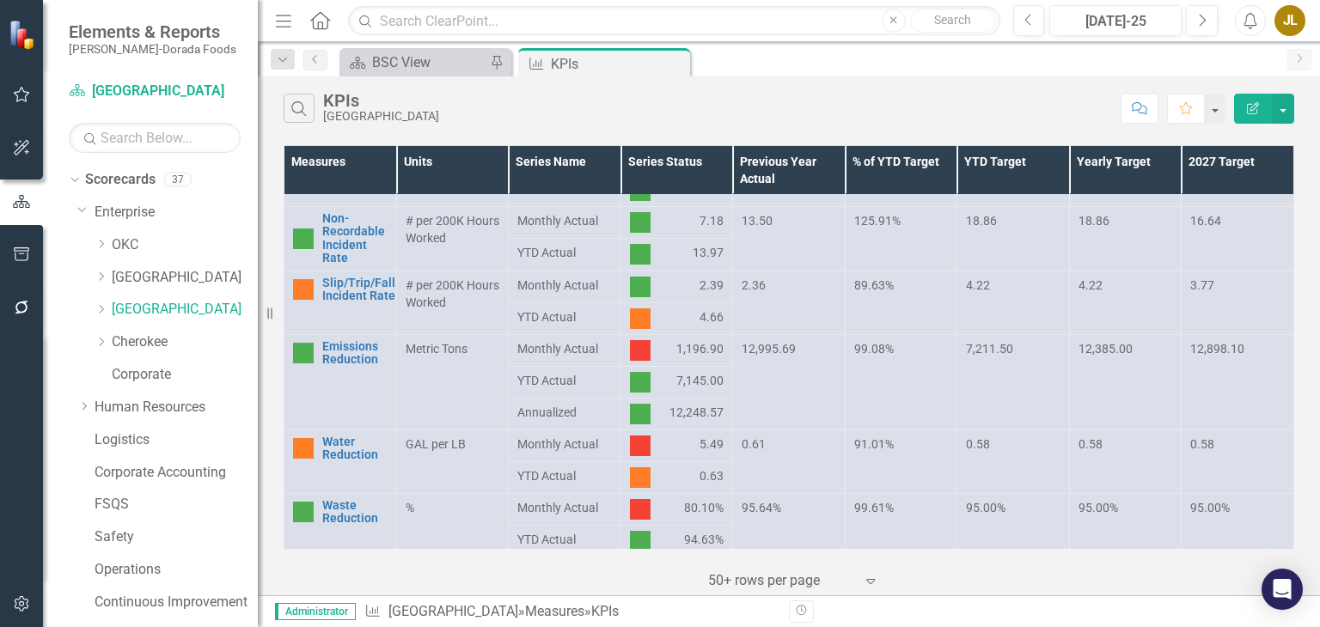
scroll to position [949, 0]
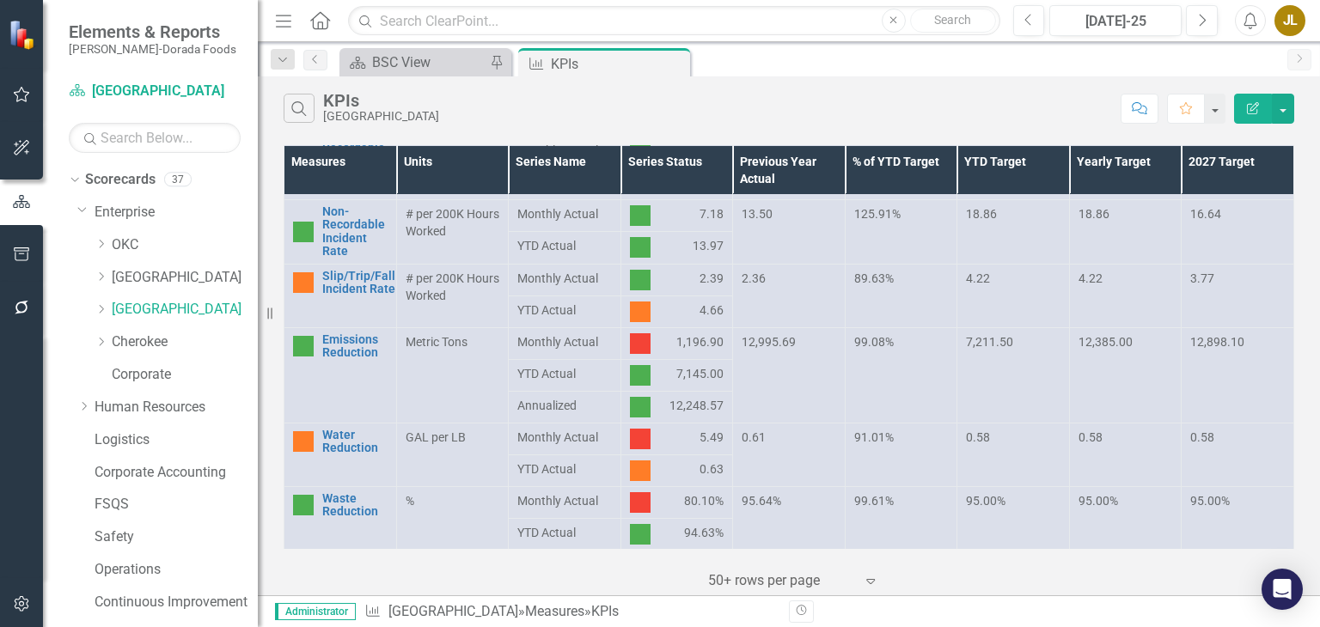
click at [798, 76] on div "Search KPIs Reidsville Comment Favorite Edit Report" at bounding box center [789, 104] width 1062 height 56
click at [677, 65] on icon "Close" at bounding box center [673, 64] width 17 height 14
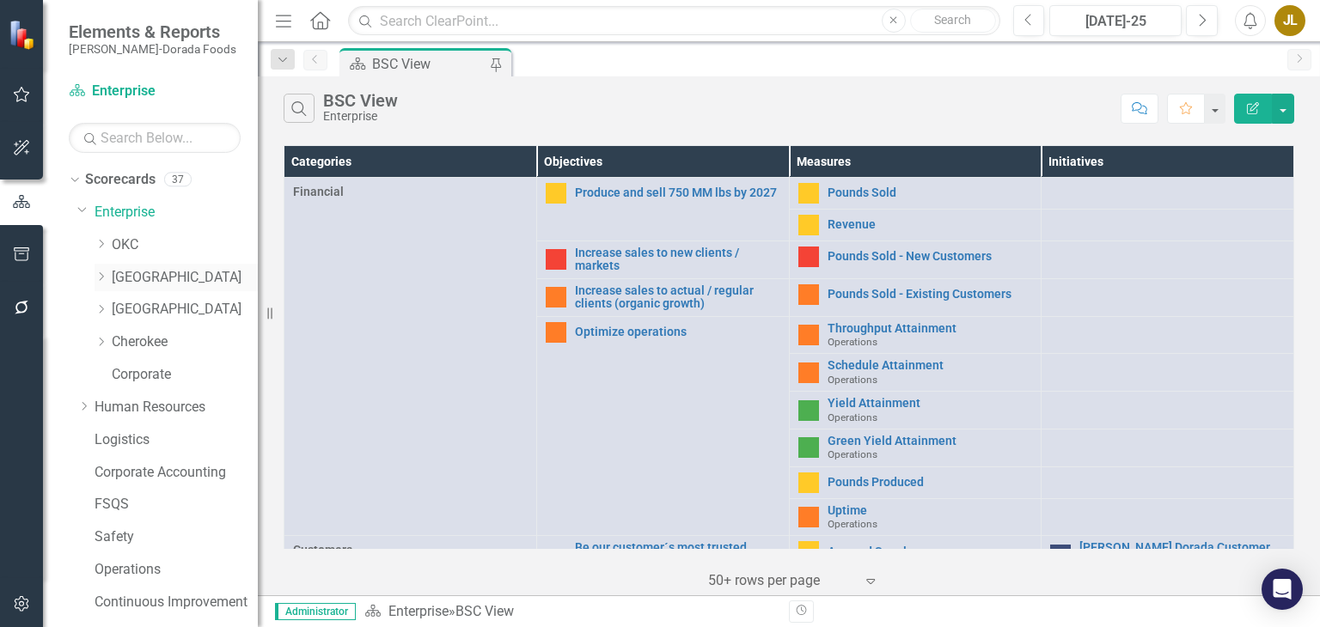
click at [158, 284] on link "[GEOGRAPHIC_DATA]" at bounding box center [185, 278] width 146 height 20
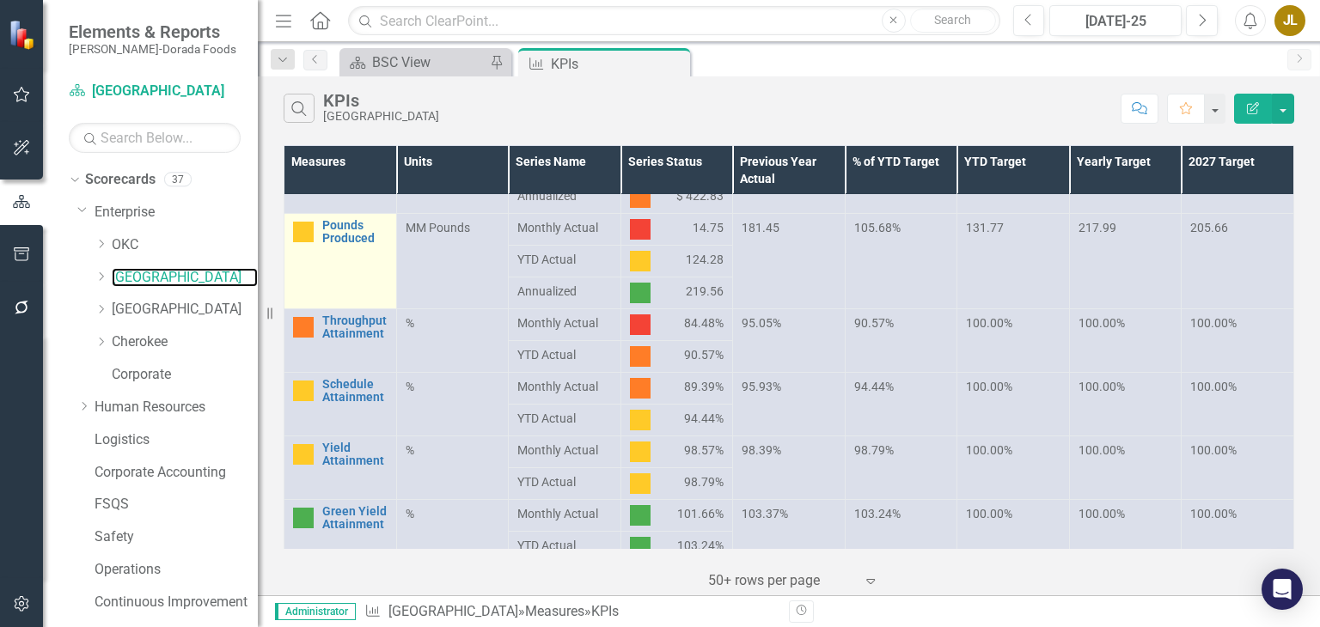
scroll to position [155, 0]
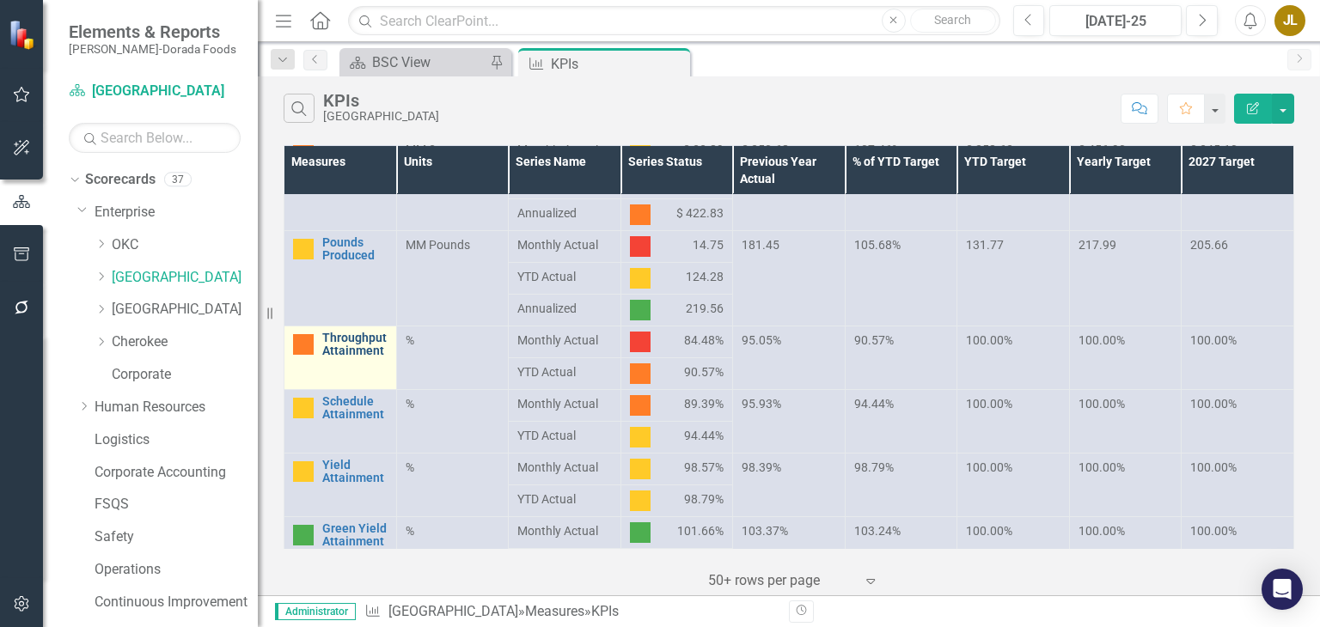
click at [347, 342] on link "Throughput Attainment" at bounding box center [354, 345] width 65 height 27
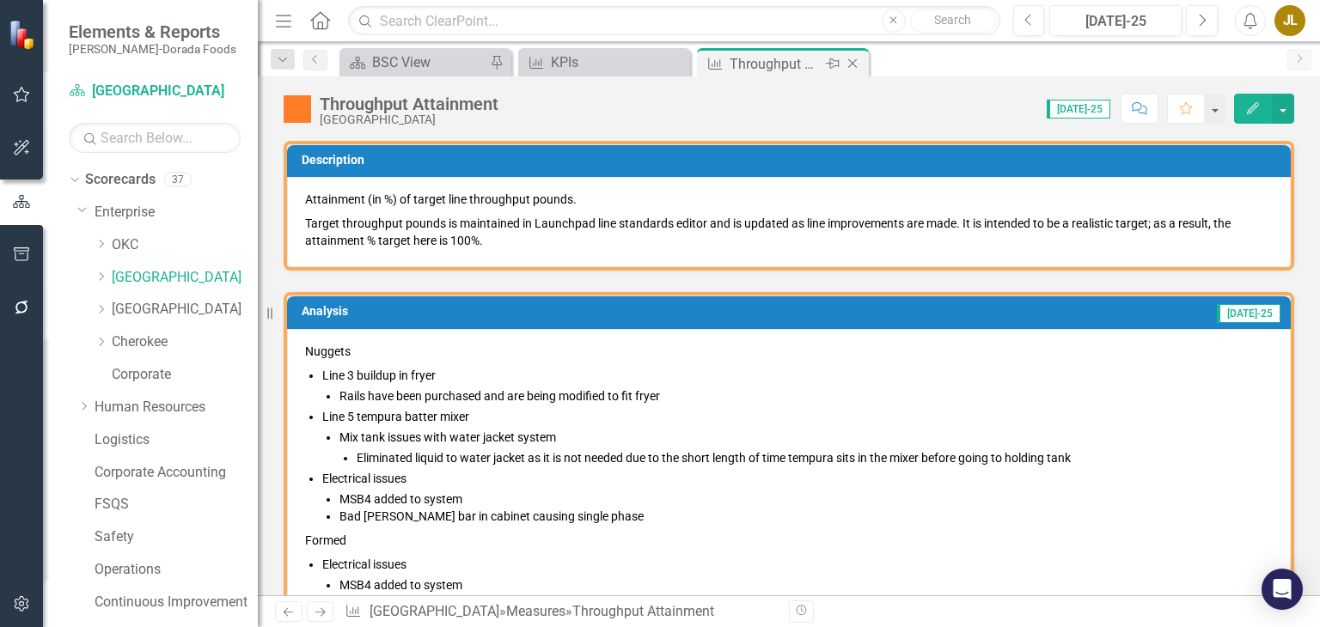
click at [853, 61] on icon at bounding box center [852, 63] width 9 height 9
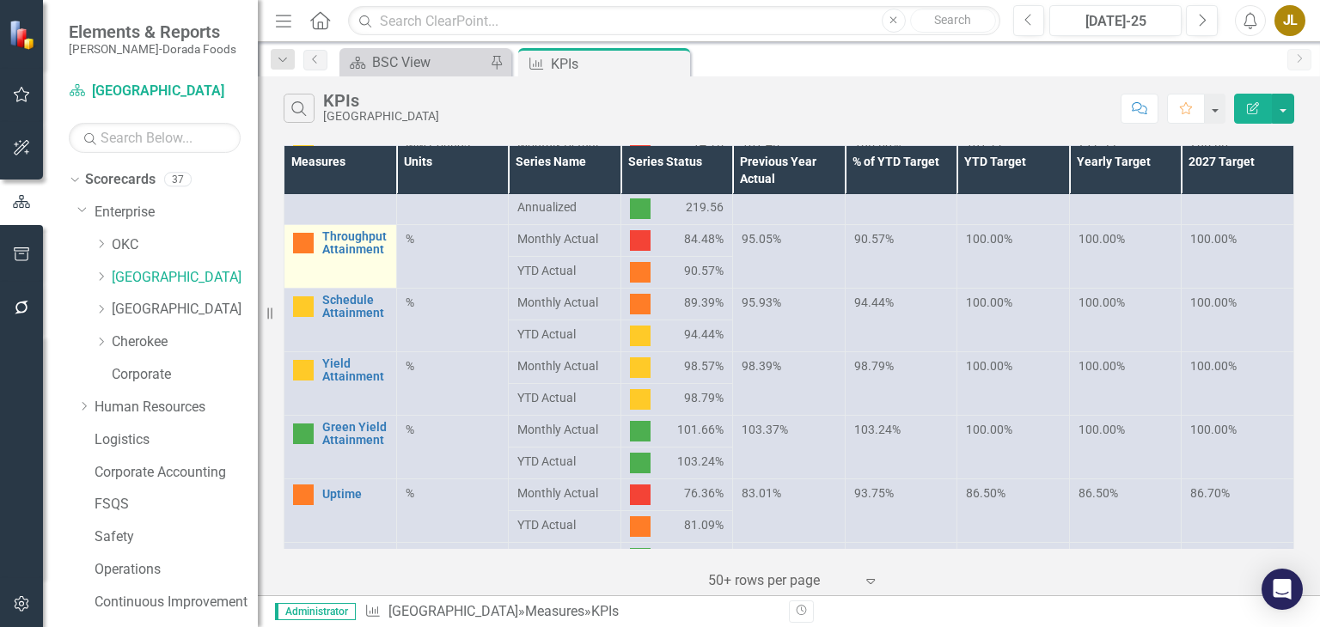
scroll to position [222, 0]
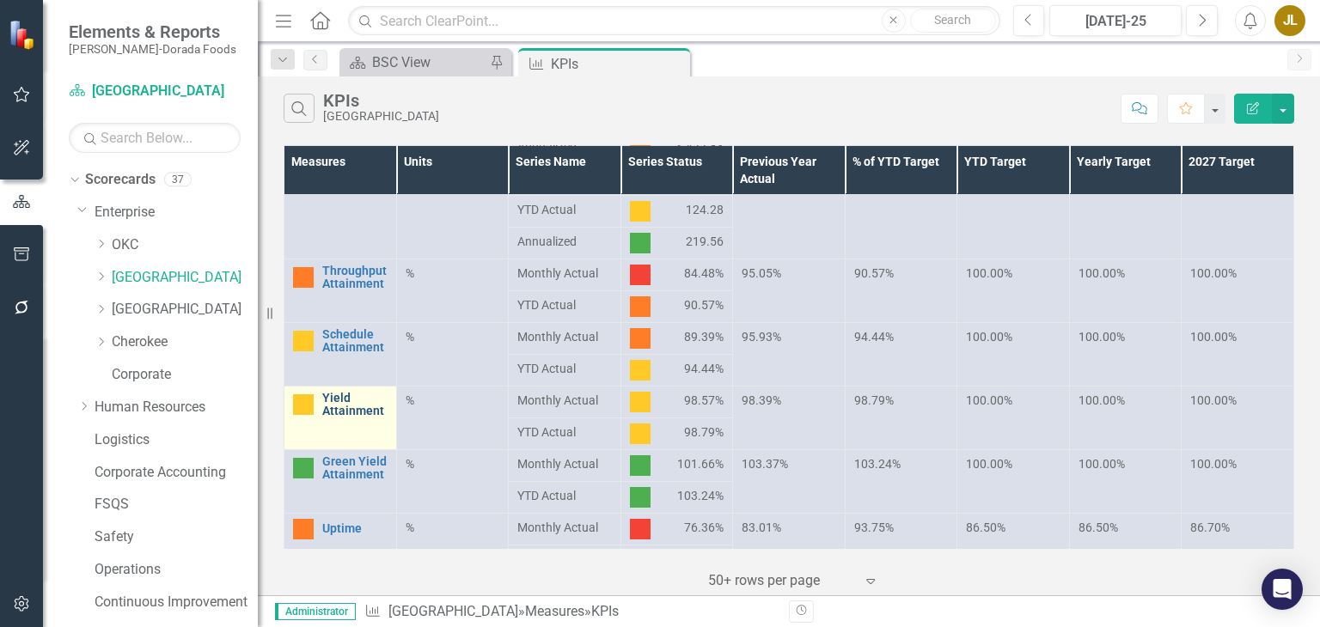
click at [333, 405] on link "Yield Attainment" at bounding box center [354, 405] width 65 height 27
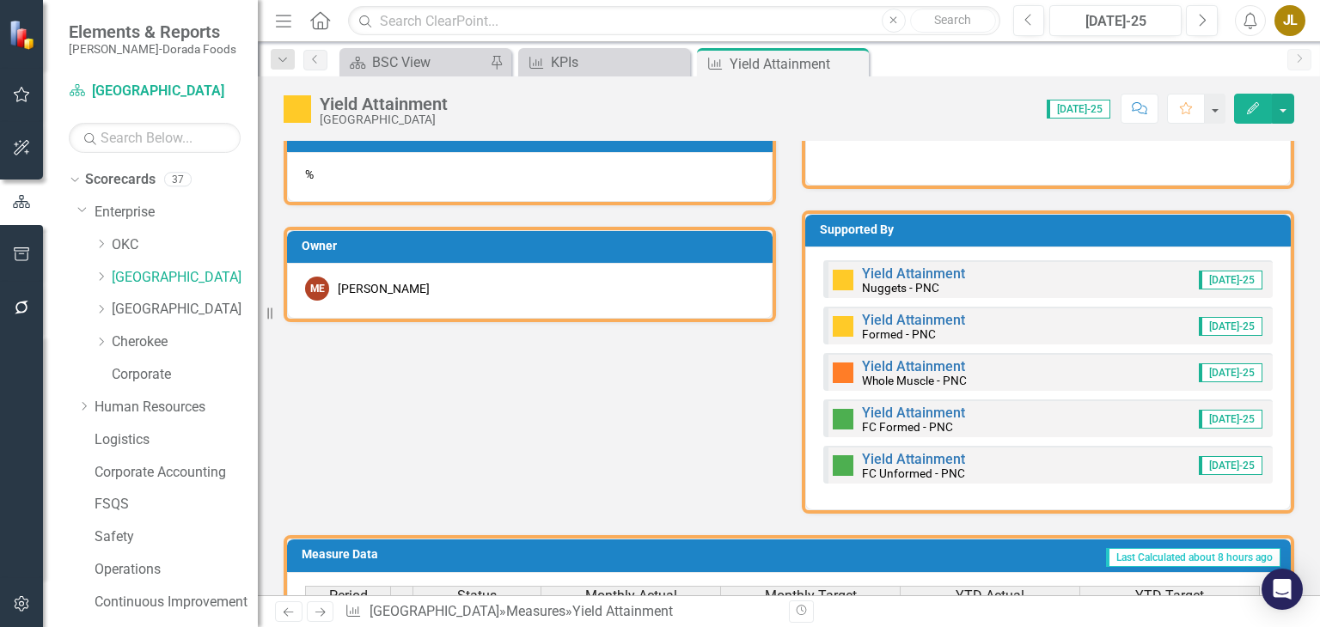
scroll to position [765, 0]
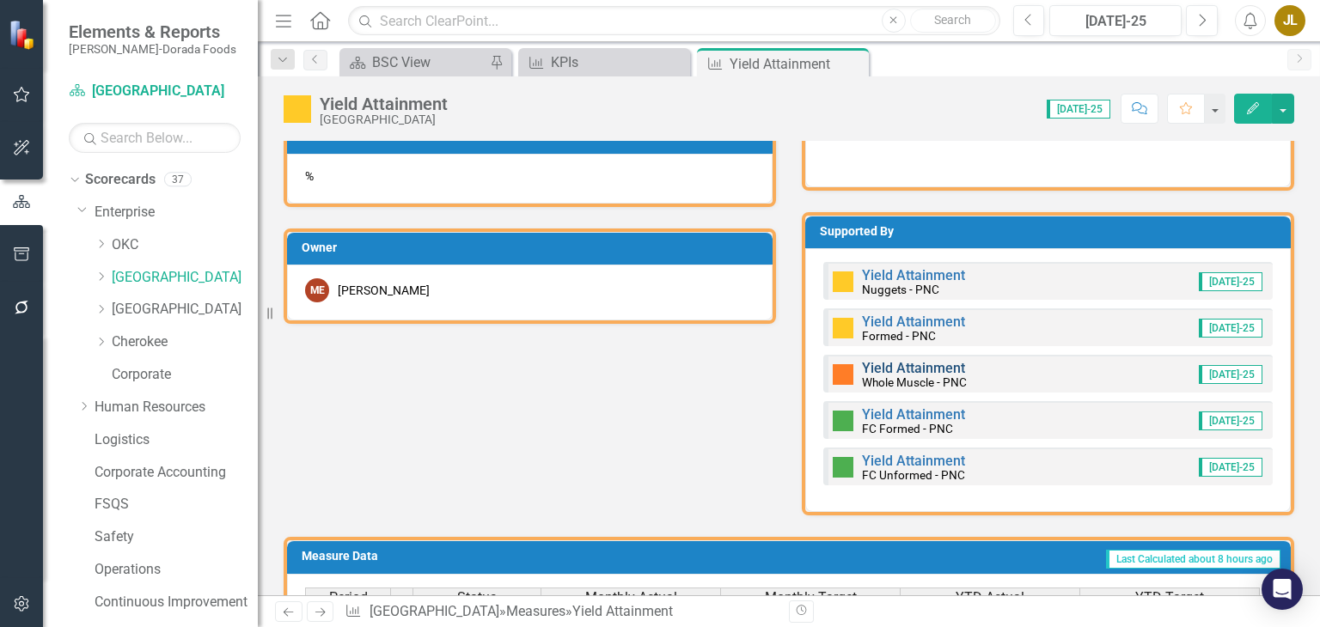
click at [897, 364] on link "Yield Attainment" at bounding box center [913, 368] width 103 height 16
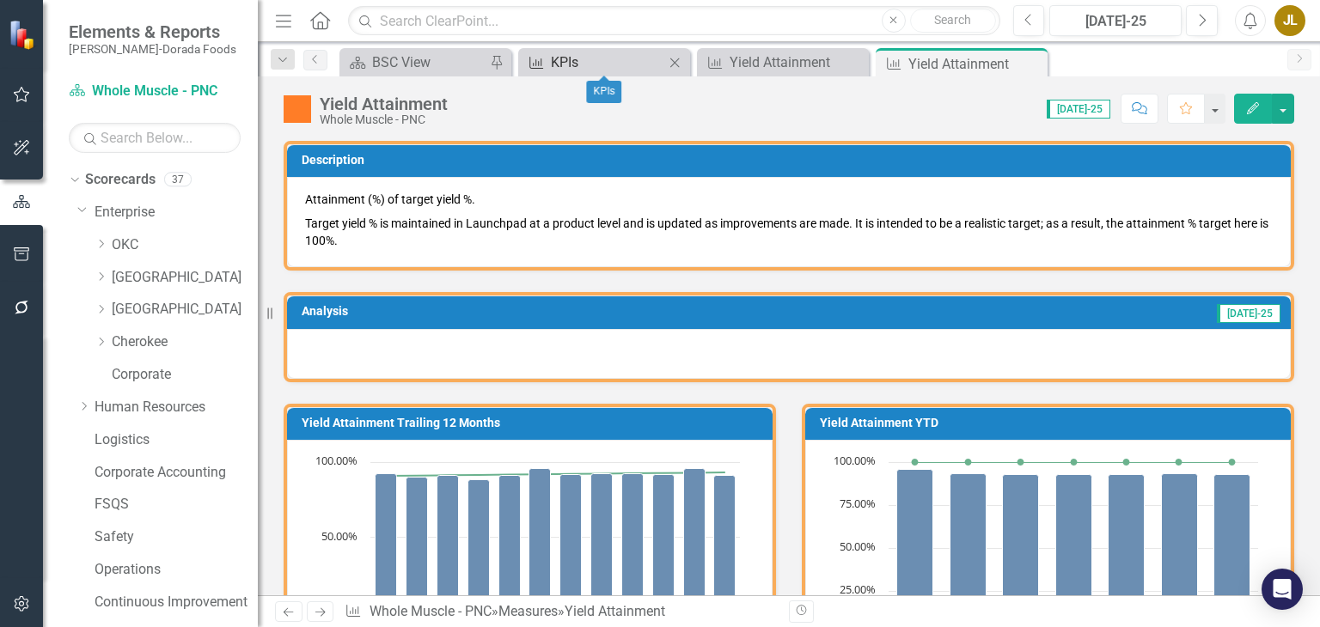
click at [575, 61] on div "KPIs" at bounding box center [607, 62] width 113 height 21
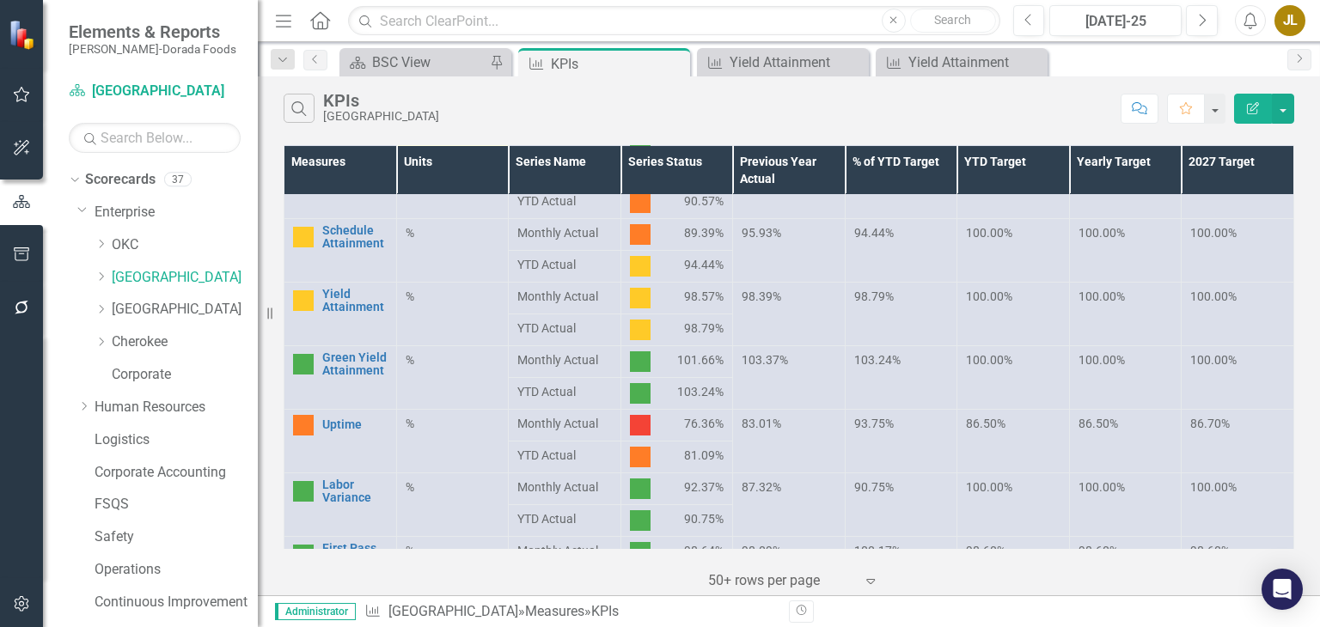
scroll to position [327, 0]
click at [963, 56] on div "Yield Attainment" at bounding box center [964, 62] width 113 height 21
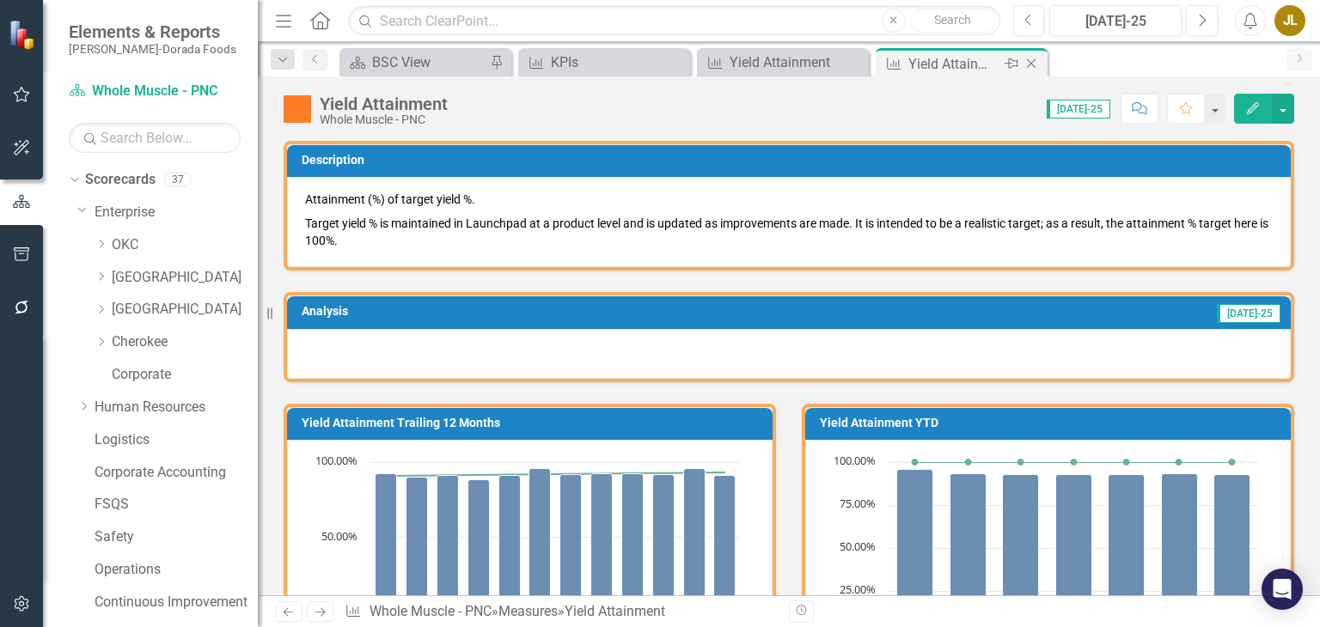
click at [1028, 63] on icon "Close" at bounding box center [1031, 64] width 17 height 14
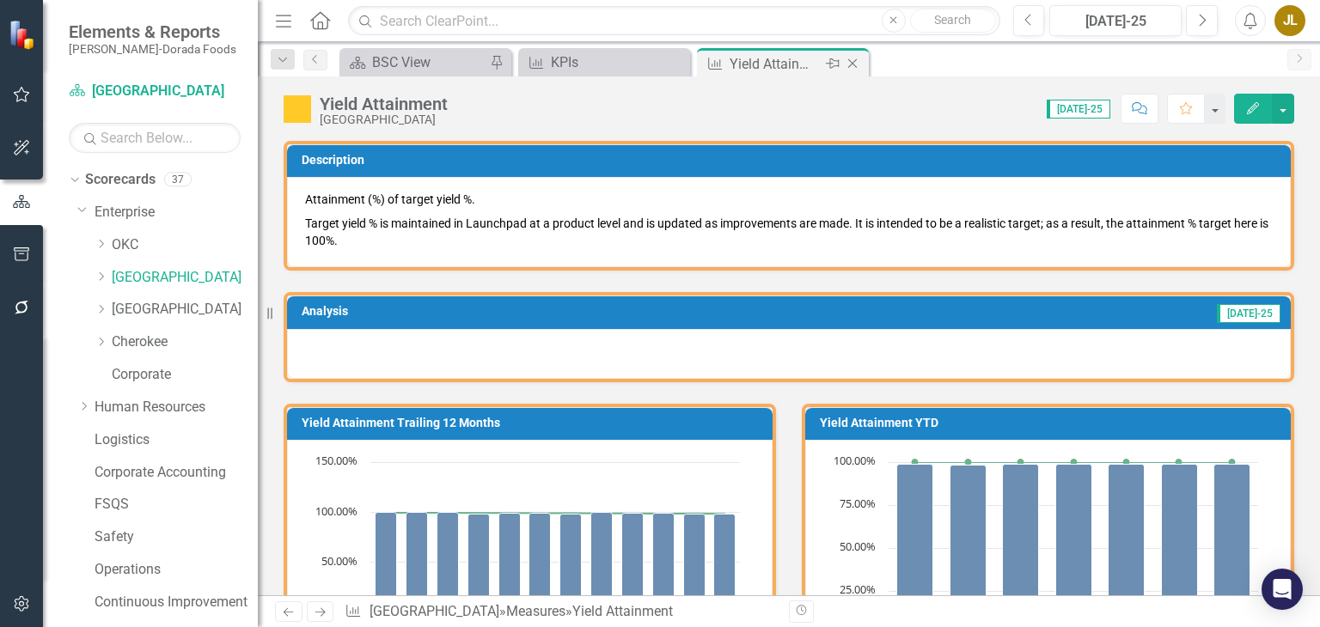
click at [854, 63] on icon "Close" at bounding box center [852, 64] width 17 height 14
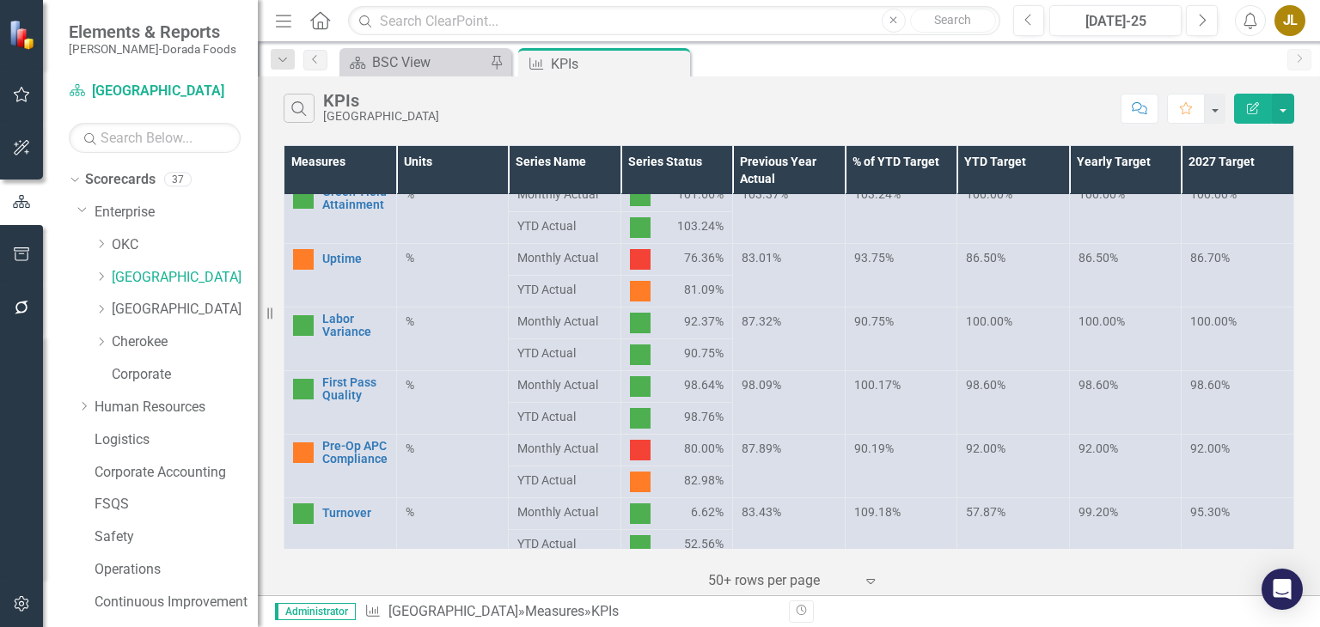
scroll to position [581, 0]
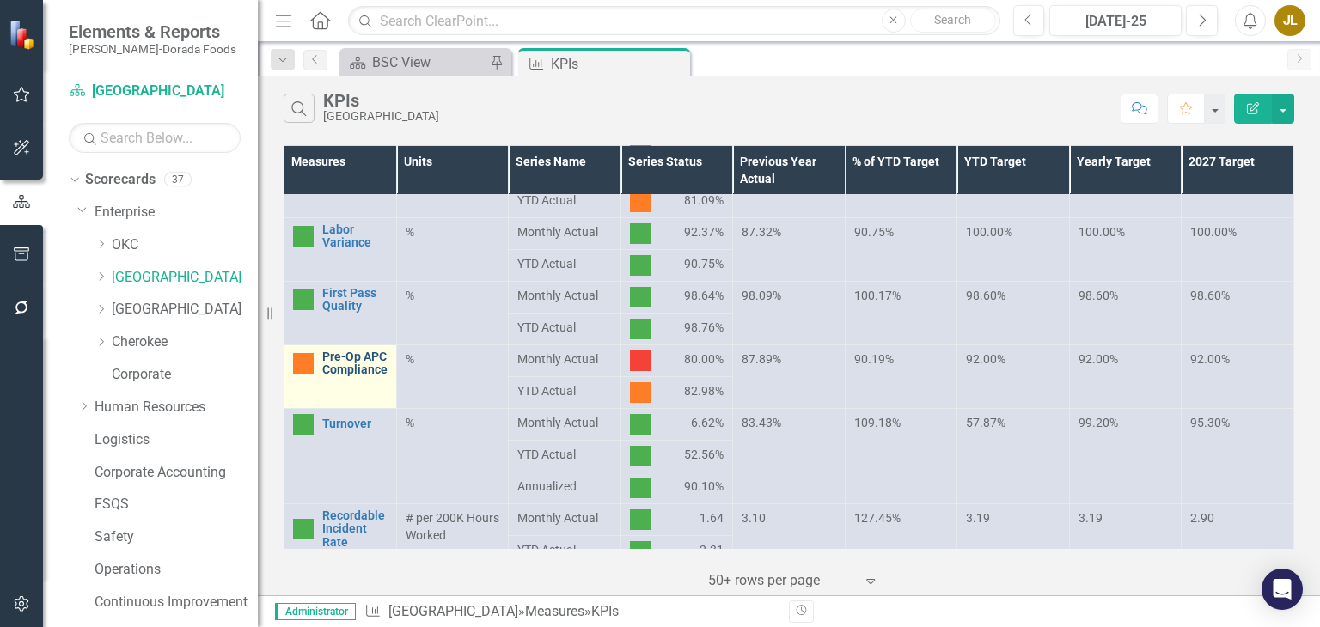
click at [339, 367] on link "Pre-Op APC Compliance" at bounding box center [354, 364] width 65 height 27
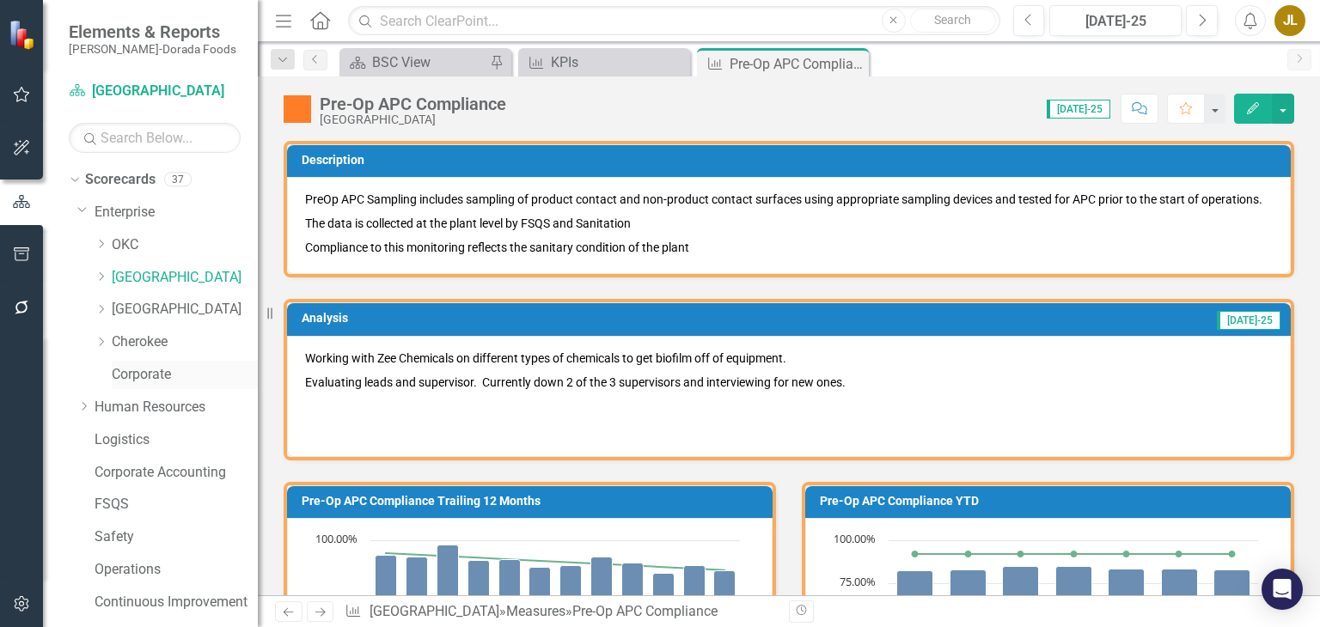
click at [156, 376] on link "Corporate" at bounding box center [185, 375] width 146 height 20
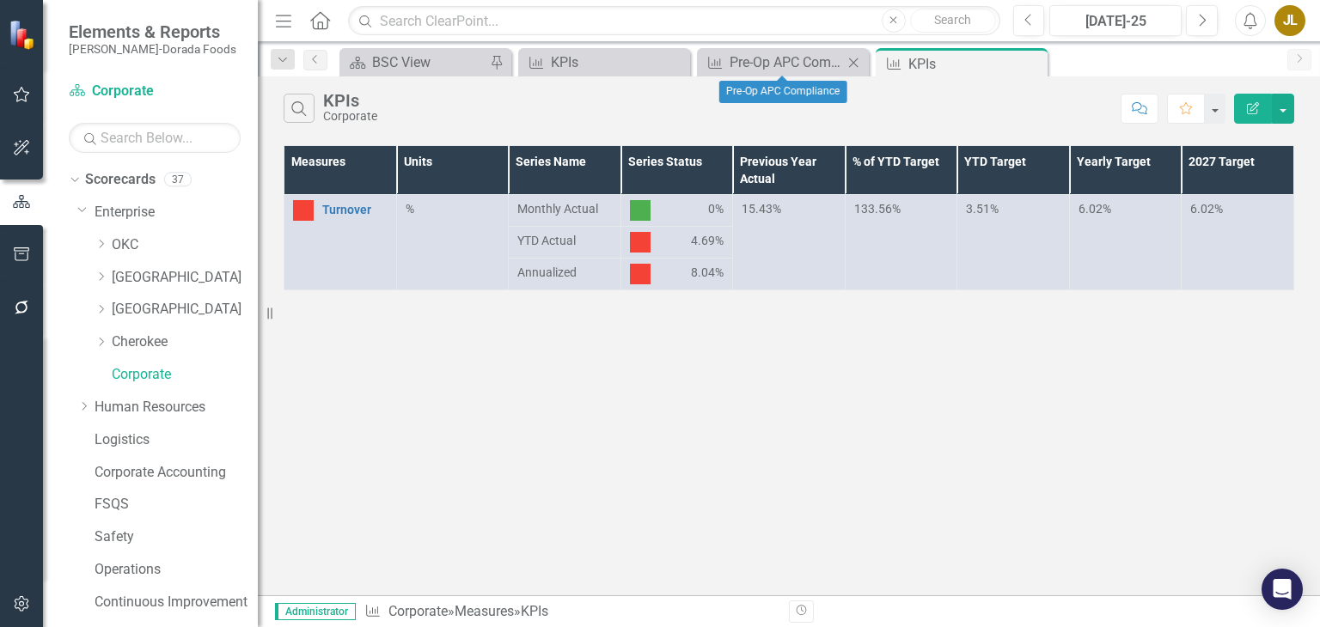
click at [854, 59] on icon "Close" at bounding box center [853, 63] width 17 height 14
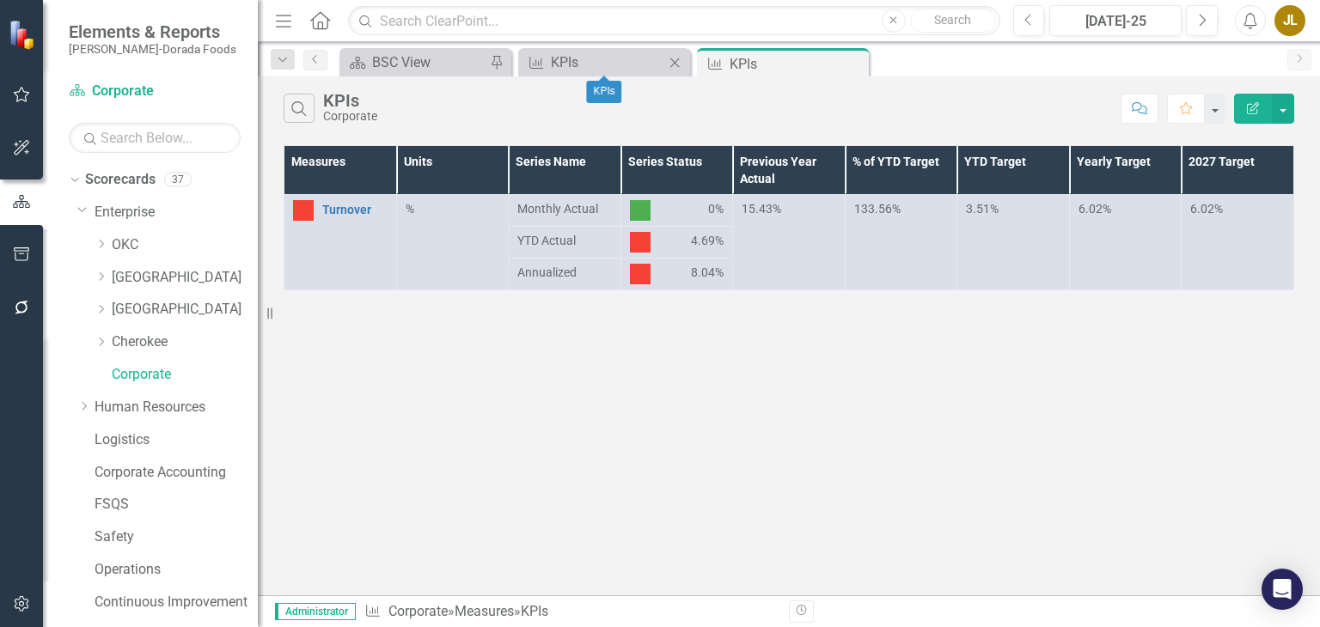
click at [667, 60] on icon "Close" at bounding box center [674, 63] width 17 height 14
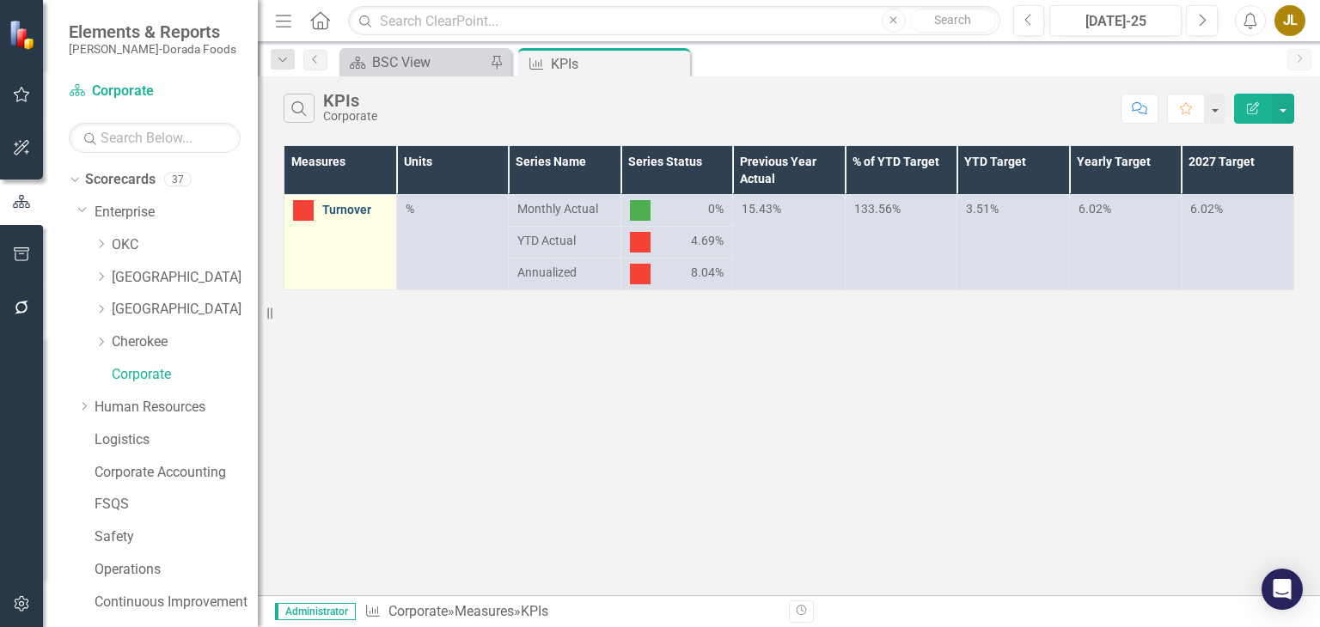
click at [357, 204] on link "Turnover" at bounding box center [354, 210] width 65 height 13
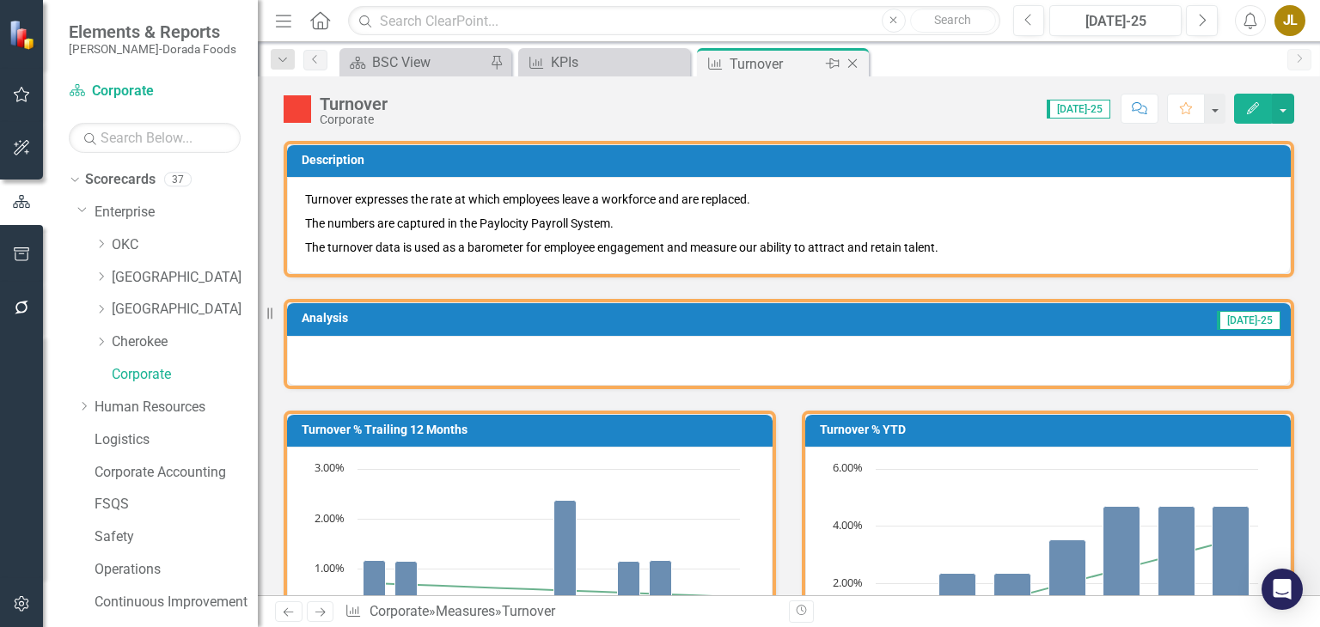
click at [857, 63] on icon "Close" at bounding box center [852, 64] width 17 height 14
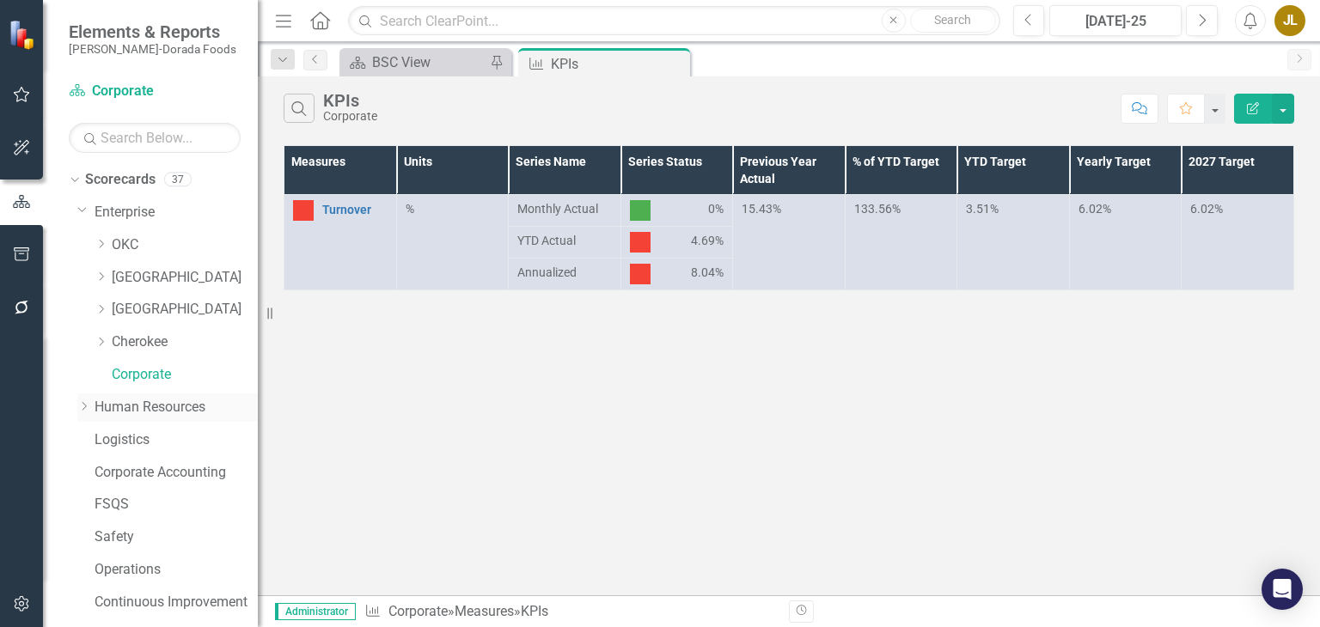
click at [117, 413] on link "Human Resources" at bounding box center [176, 408] width 163 height 20
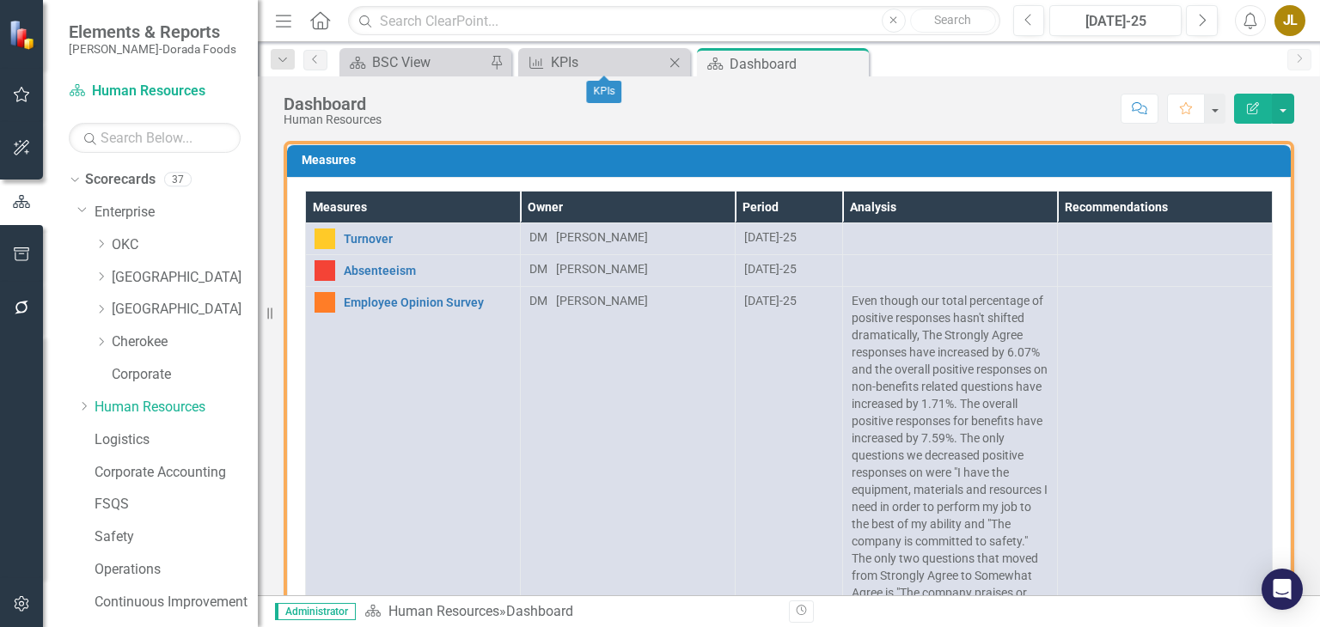
click at [676, 60] on icon at bounding box center [674, 62] width 9 height 9
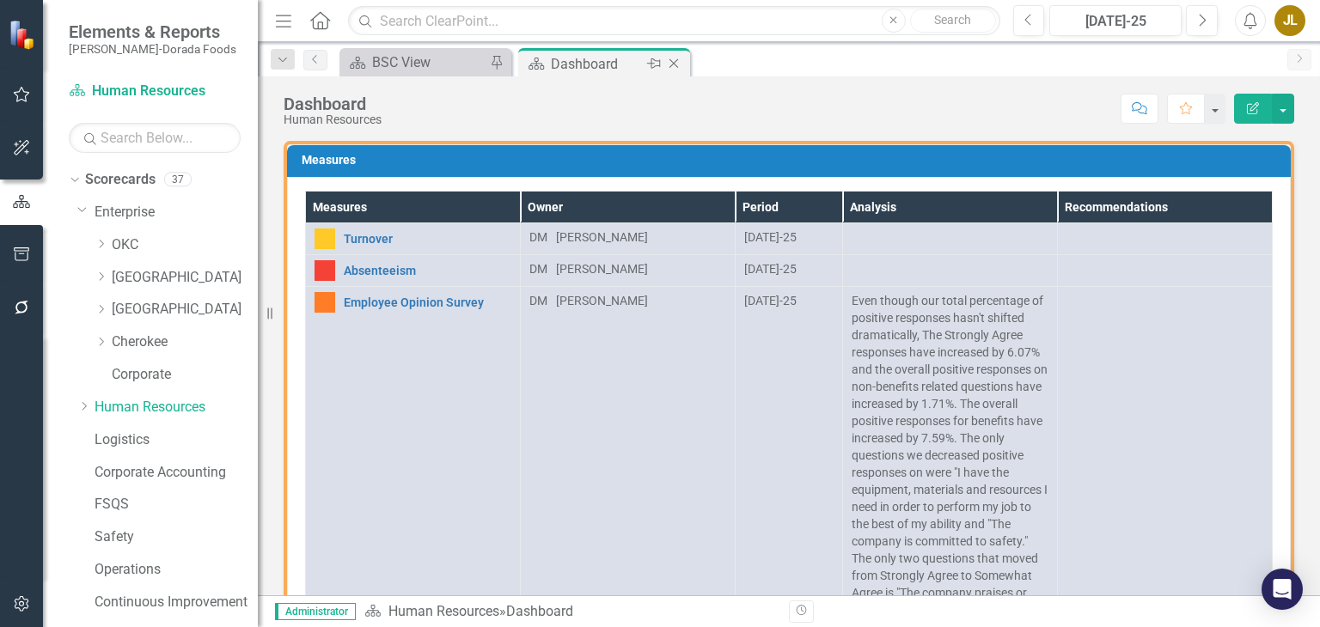
click at [672, 64] on icon at bounding box center [673, 63] width 9 height 9
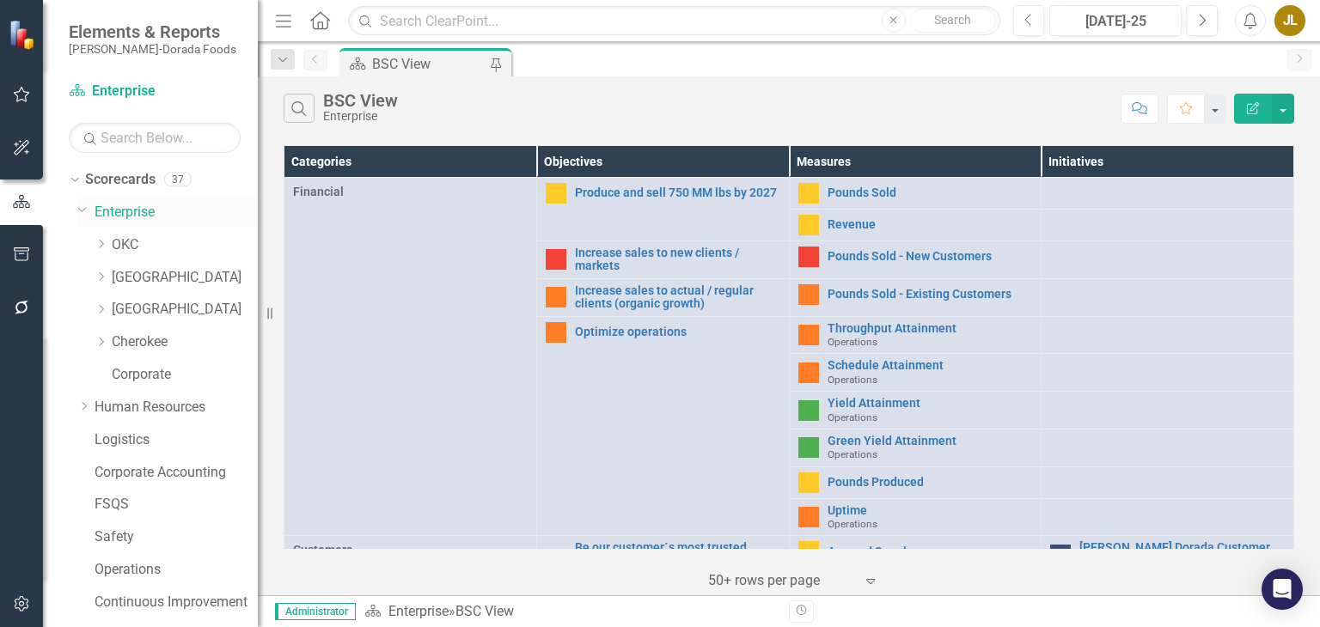
click at [79, 205] on icon "Dropdown" at bounding box center [82, 209] width 10 height 13
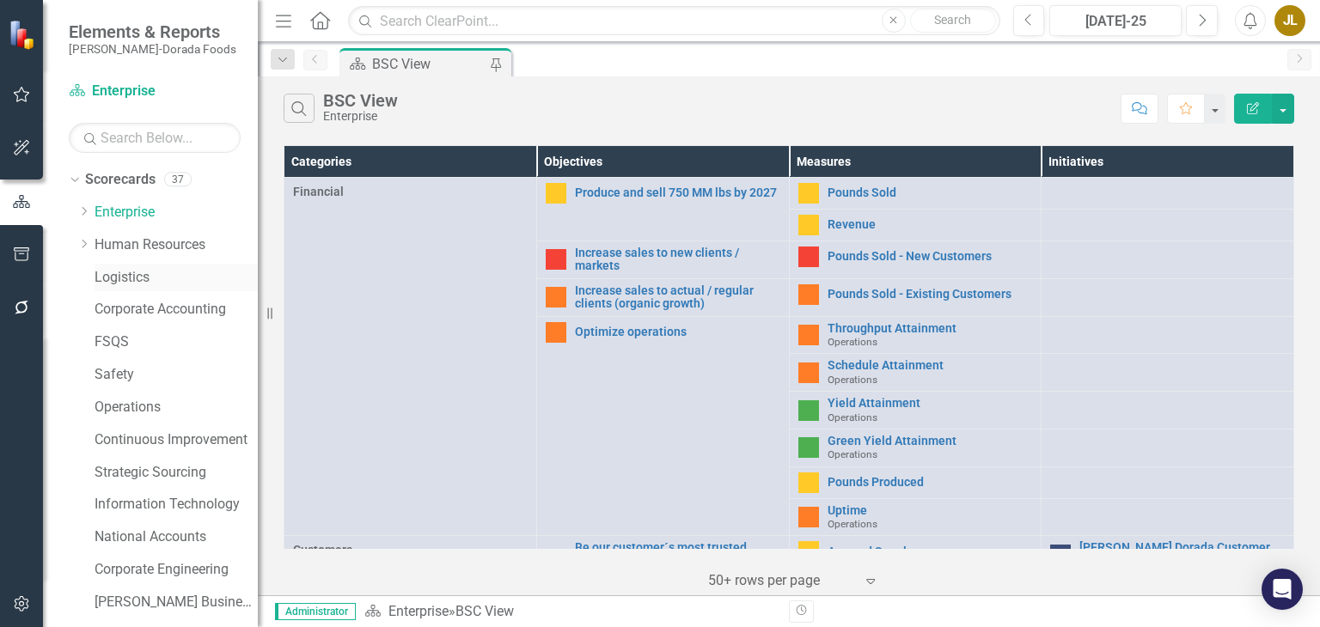
click at [138, 274] on link "Logistics" at bounding box center [176, 278] width 163 height 20
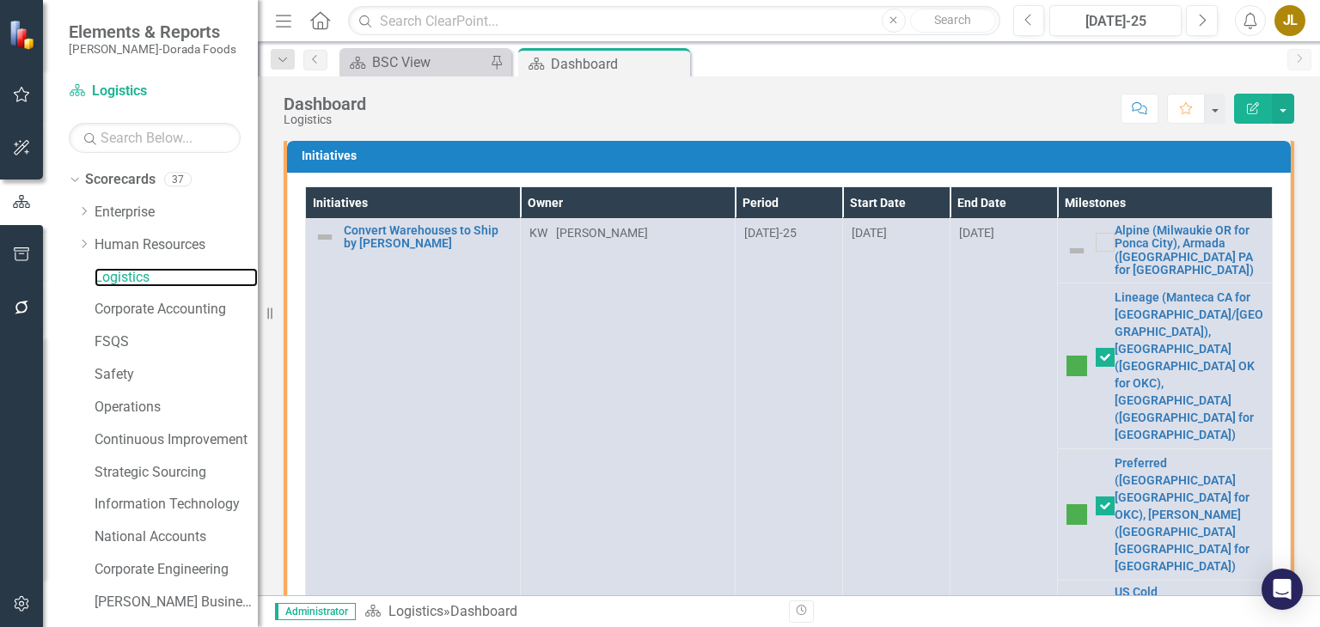
scroll to position [191, 0]
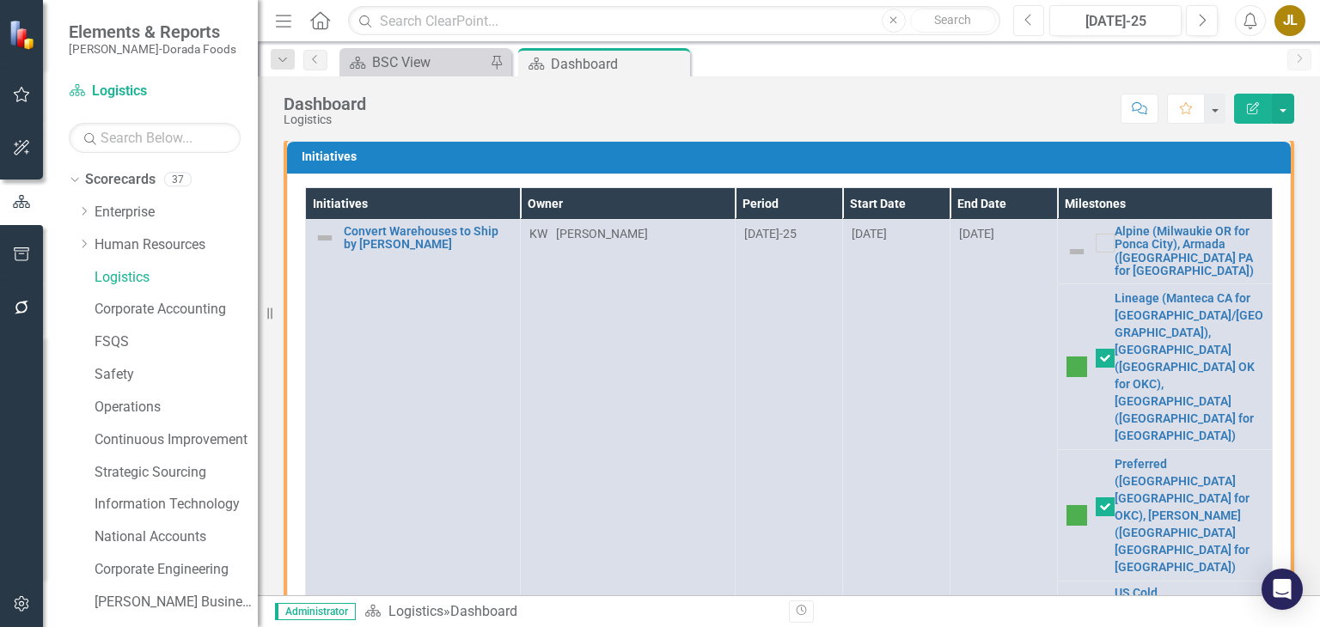
click at [1028, 10] on button "Previous" at bounding box center [1029, 20] width 32 height 31
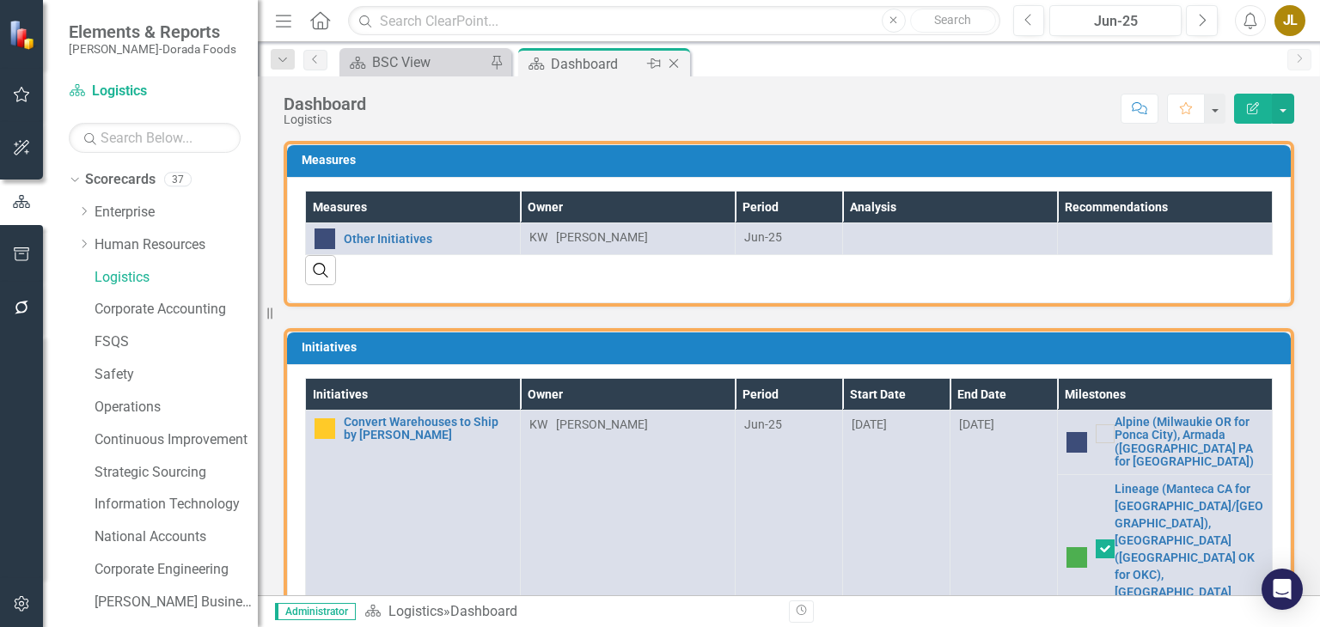
click at [676, 60] on icon at bounding box center [673, 63] width 9 height 9
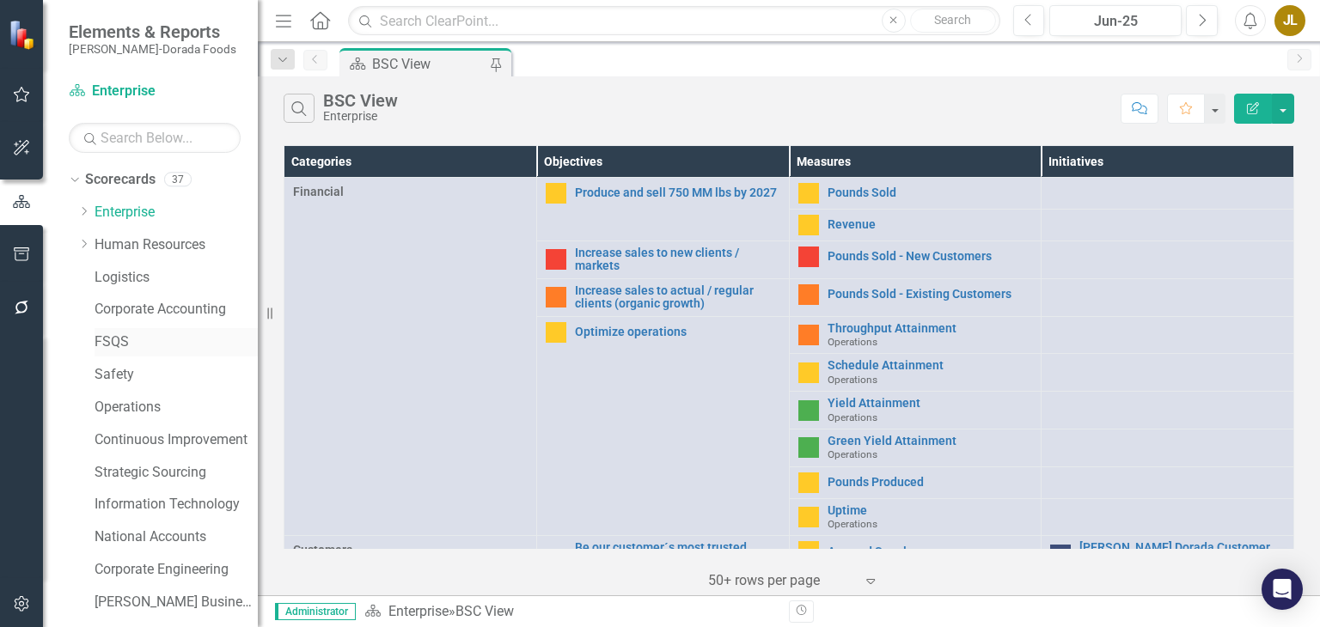
click at [117, 349] on link "FSQS" at bounding box center [176, 343] width 163 height 20
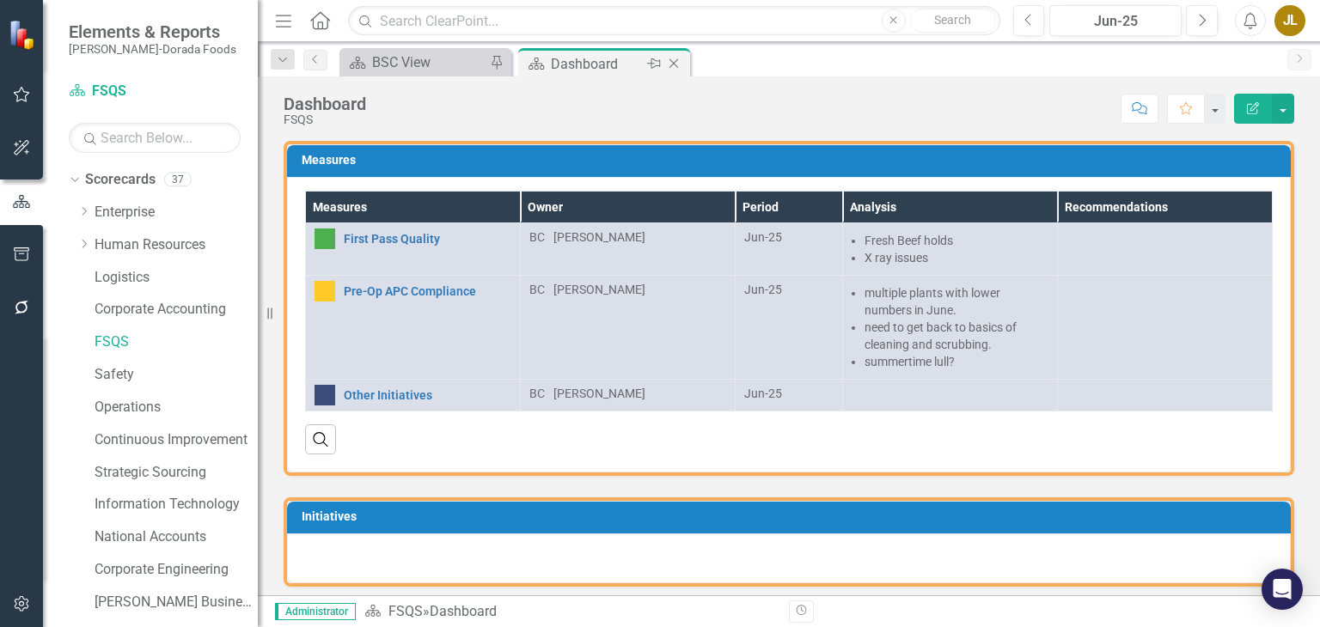
click at [674, 59] on icon "Close" at bounding box center [673, 64] width 17 height 14
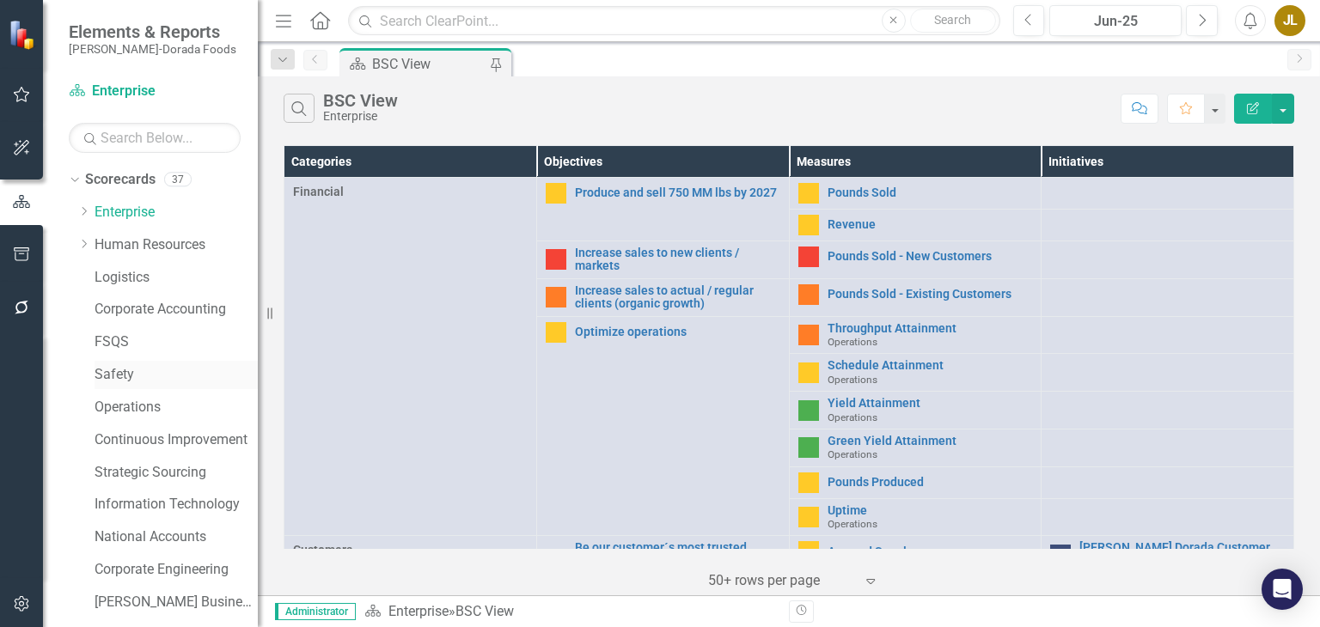
click at [117, 382] on link "Safety" at bounding box center [176, 375] width 163 height 20
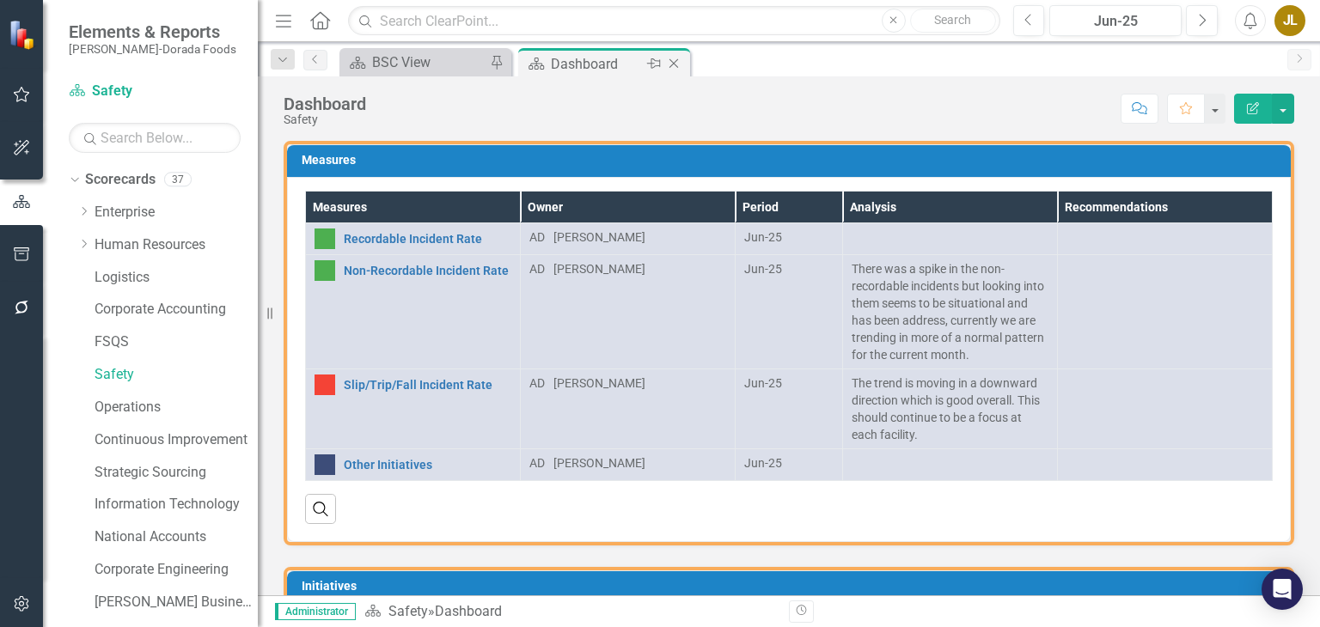
click at [674, 59] on icon "Close" at bounding box center [673, 64] width 17 height 14
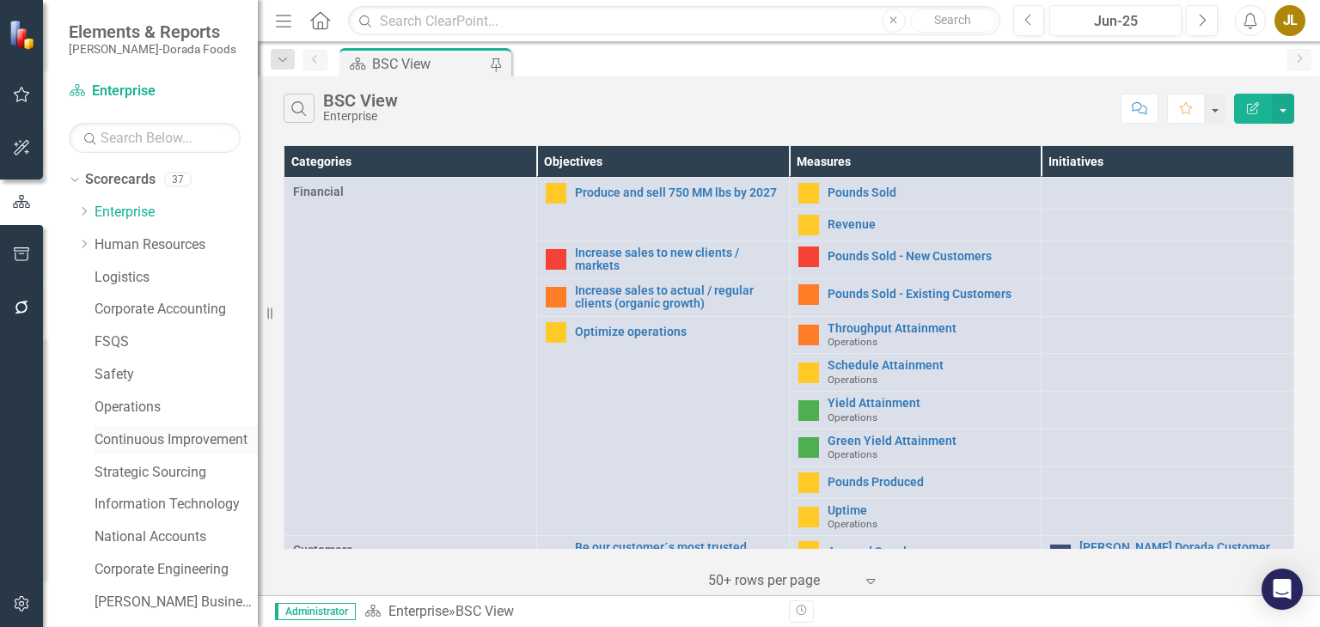
click at [172, 437] on link "Continuous Improvement" at bounding box center [176, 441] width 163 height 20
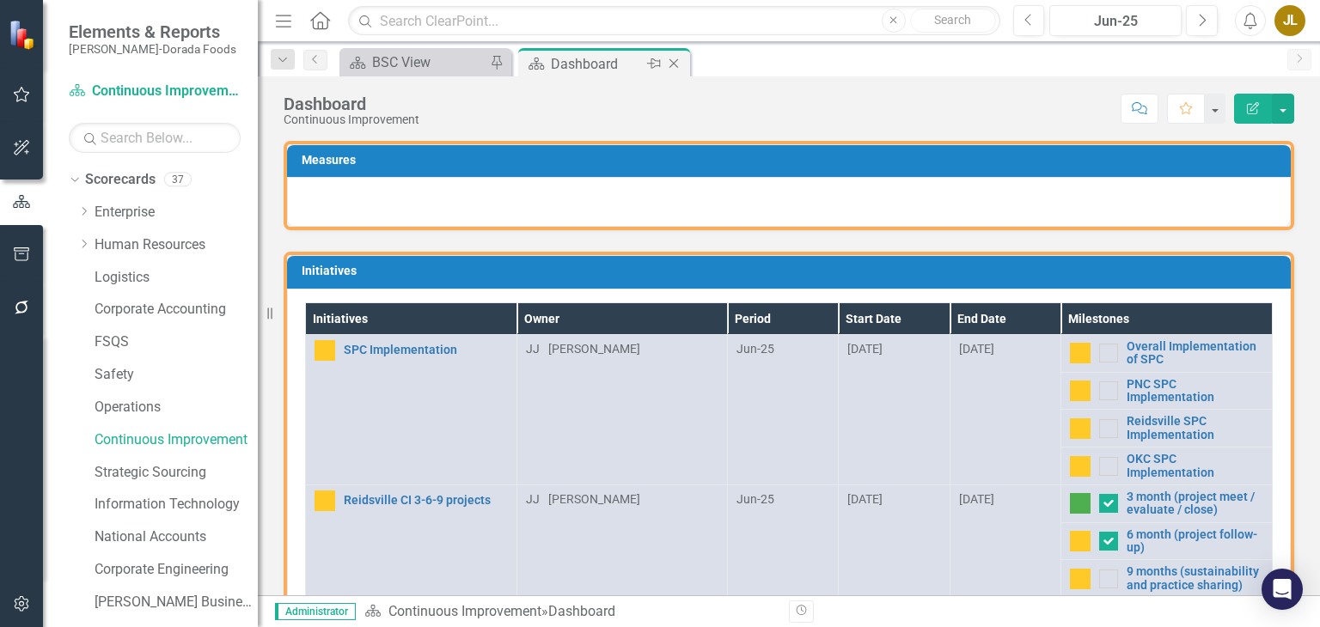
click at [674, 60] on icon "Close" at bounding box center [673, 64] width 17 height 14
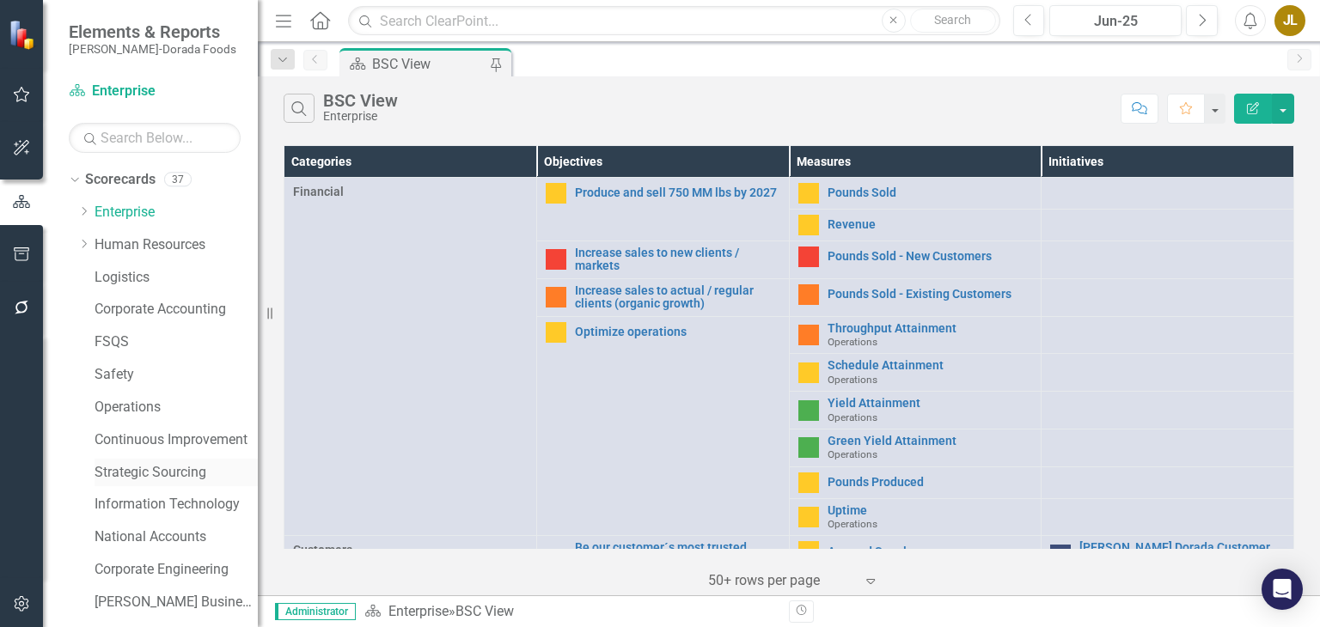
scroll to position [58, 0]
